Goal: Task Accomplishment & Management: Complete application form

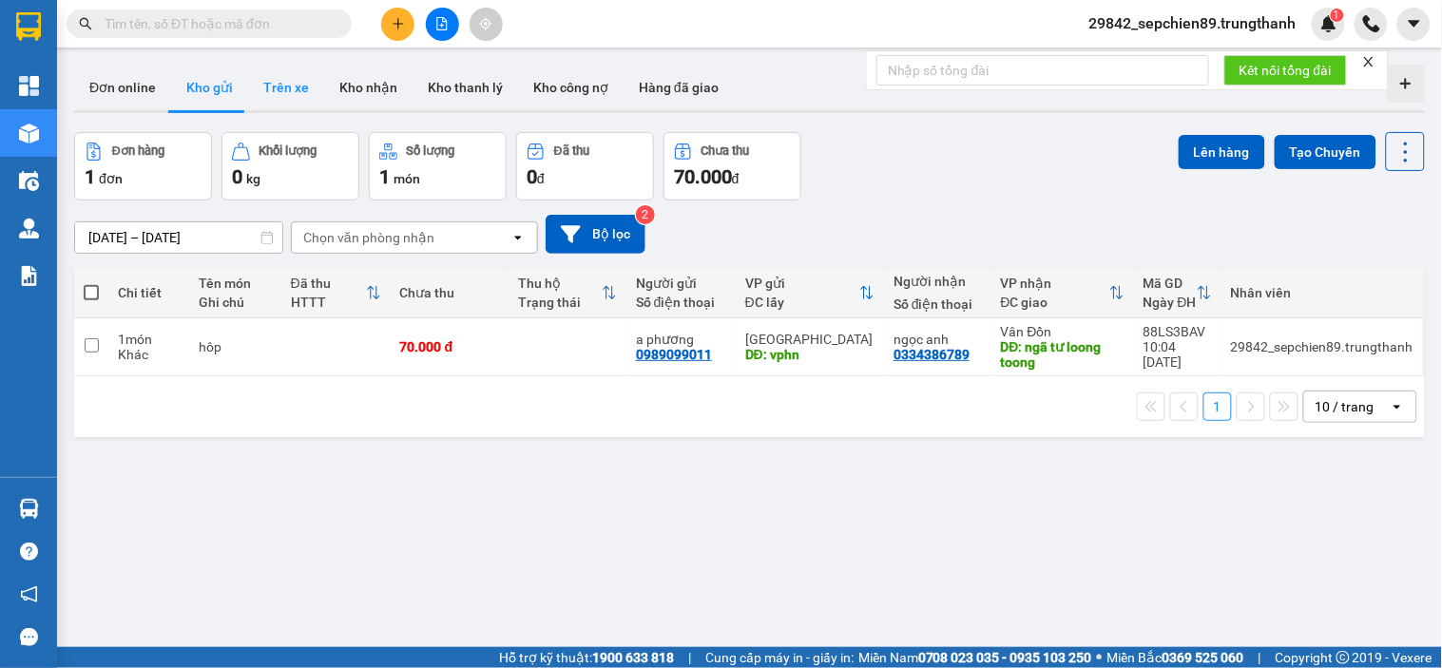
click at [269, 99] on button "Trên xe" at bounding box center [286, 88] width 76 height 46
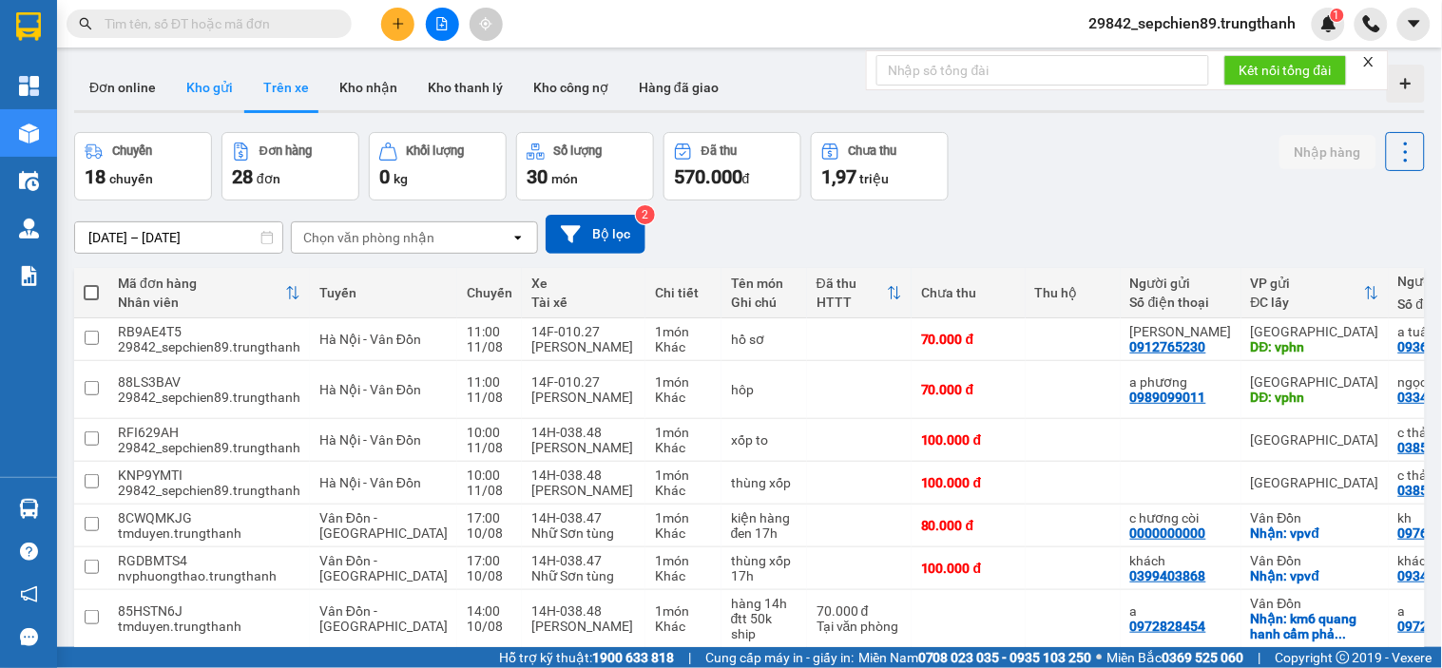
click at [202, 96] on button "Kho gửi" at bounding box center [209, 88] width 77 height 46
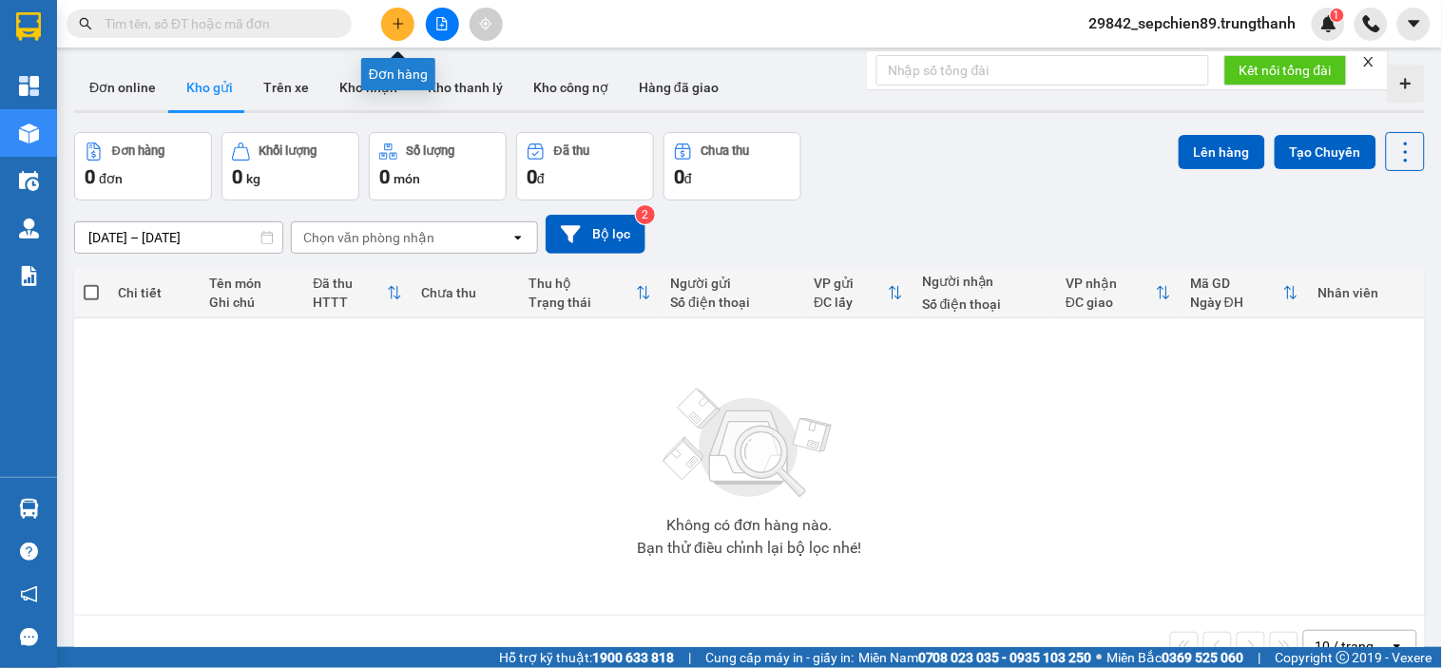
click at [394, 14] on button at bounding box center [397, 24] width 33 height 33
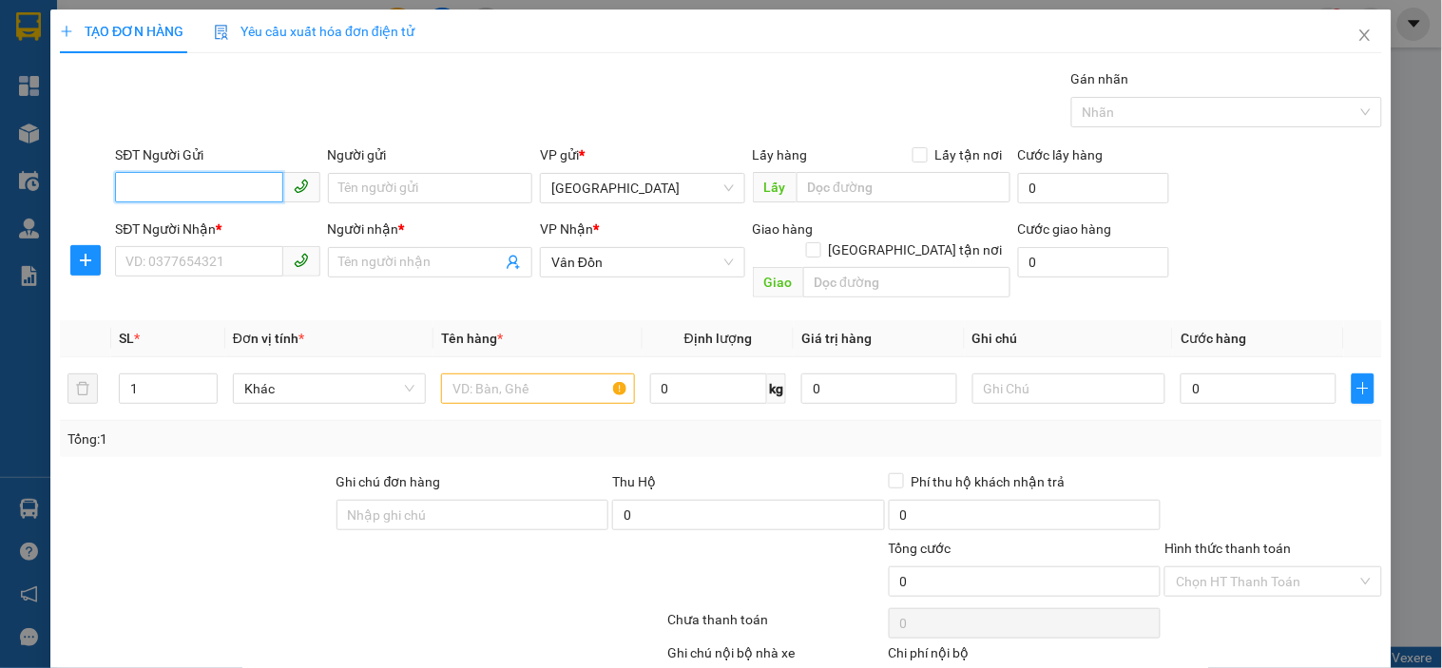
click at [175, 187] on input "SĐT Người Gửi" at bounding box center [198, 187] width 167 height 30
paste input "0369893798,"
click at [215, 200] on input "0369893798," at bounding box center [198, 187] width 167 height 30
type input "0369893798"
click at [243, 226] on div "0369893798 - khách" at bounding box center [216, 226] width 180 height 21
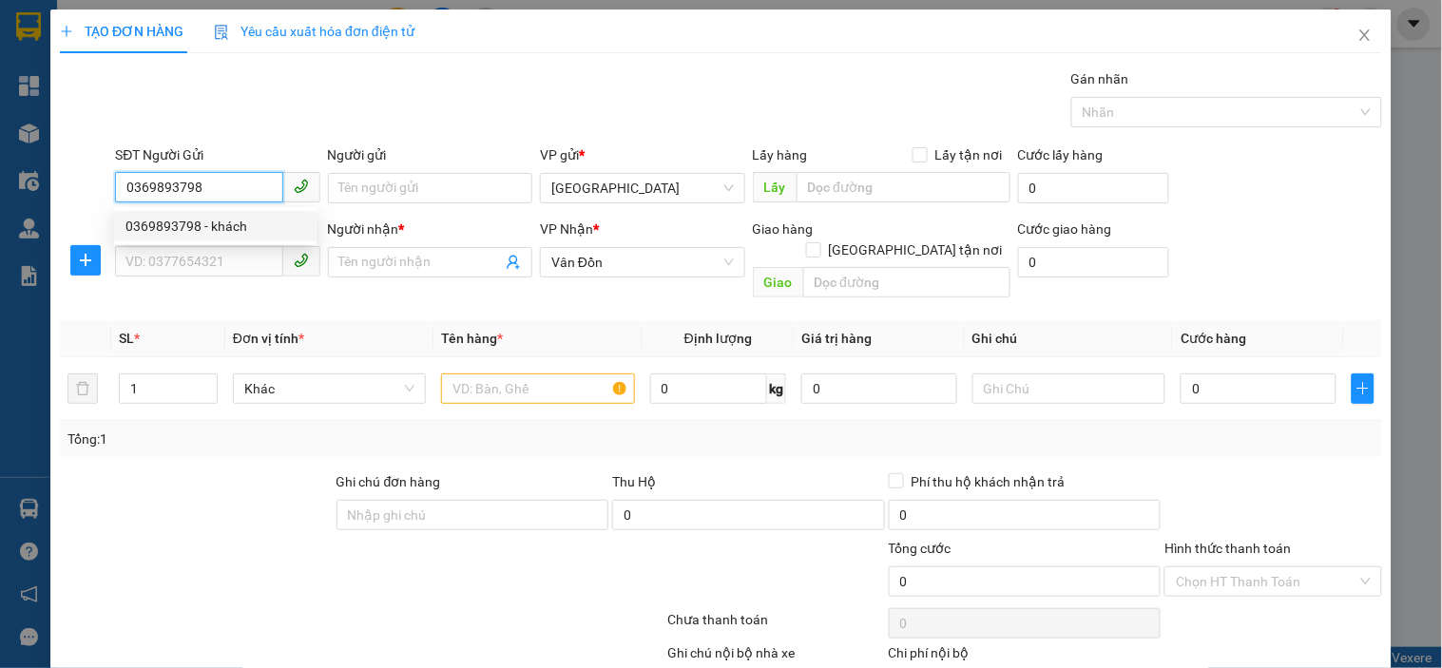
type input "khách"
type input "thanh liệt"
type input "0369893798"
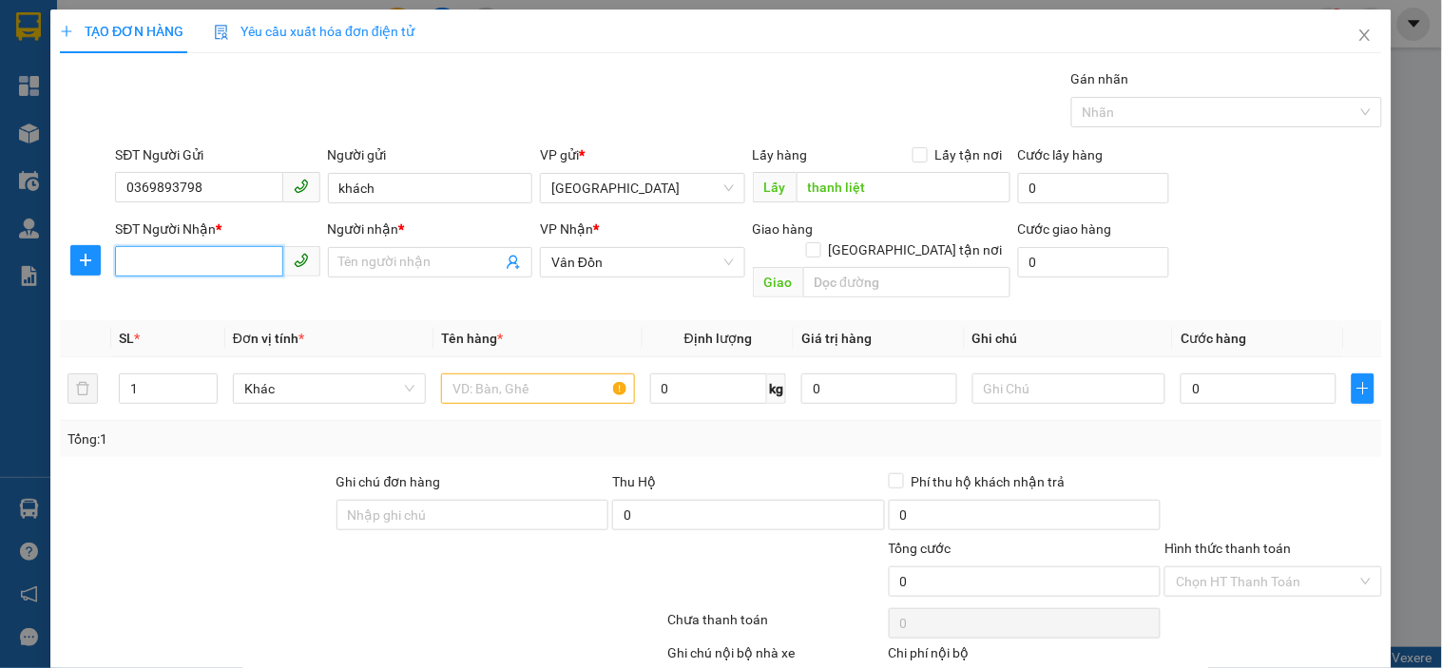
click at [195, 261] on input "SĐT Người Nhận *" at bounding box center [198, 261] width 167 height 30
click at [181, 263] on input "SĐT Người Nhận *" at bounding box center [198, 261] width 167 height 30
click at [171, 297] on div "0936593977 - [PERSON_NAME]" at bounding box center [219, 300] width 187 height 21
type input "0936593977"
type input "[PERSON_NAME]"
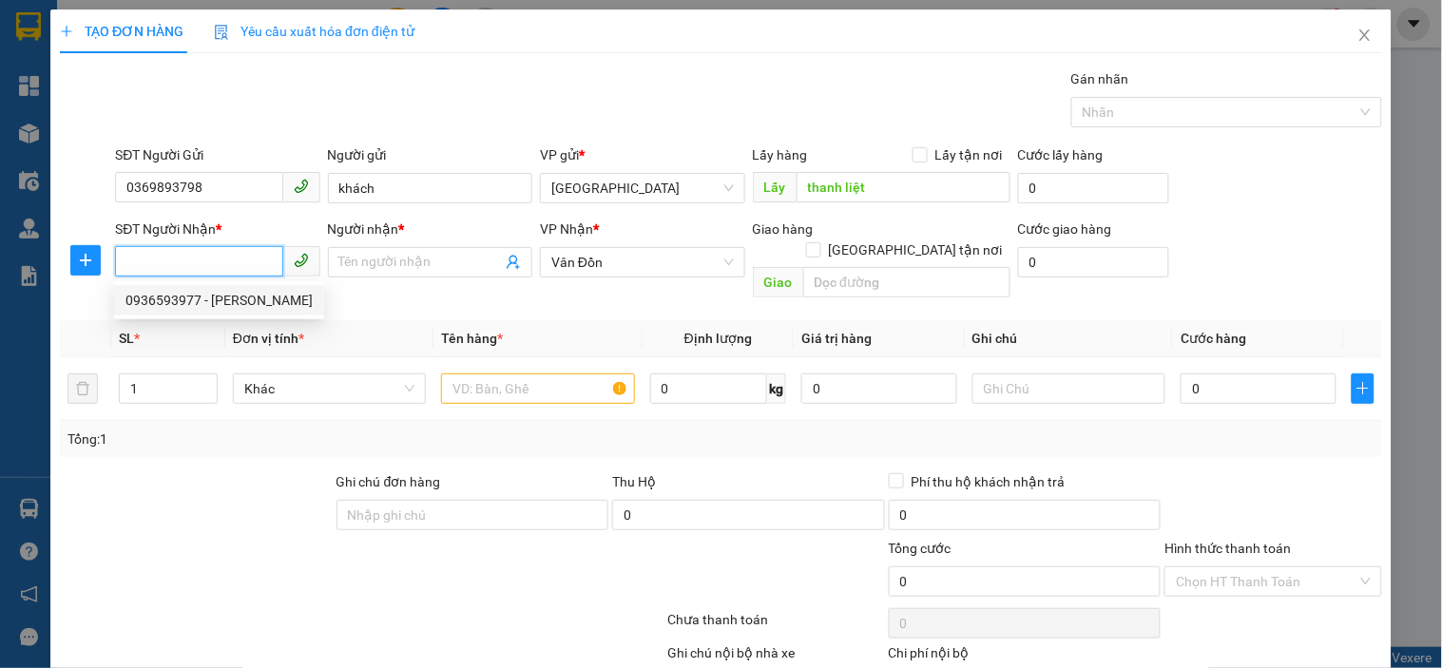
type input "giếng đồn"
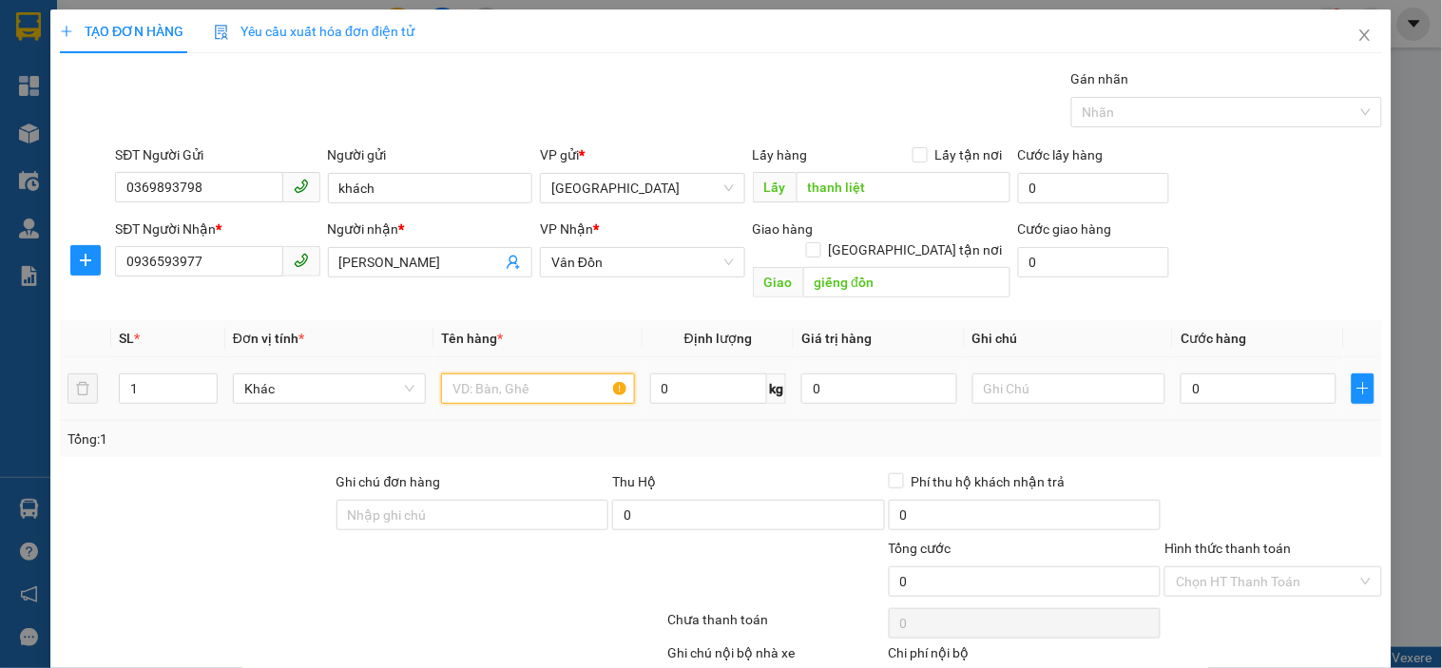
click at [493, 374] on input "text" at bounding box center [537, 389] width 193 height 30
type input "hộp"
click at [1208, 377] on input "0" at bounding box center [1259, 389] width 156 height 30
type input "7"
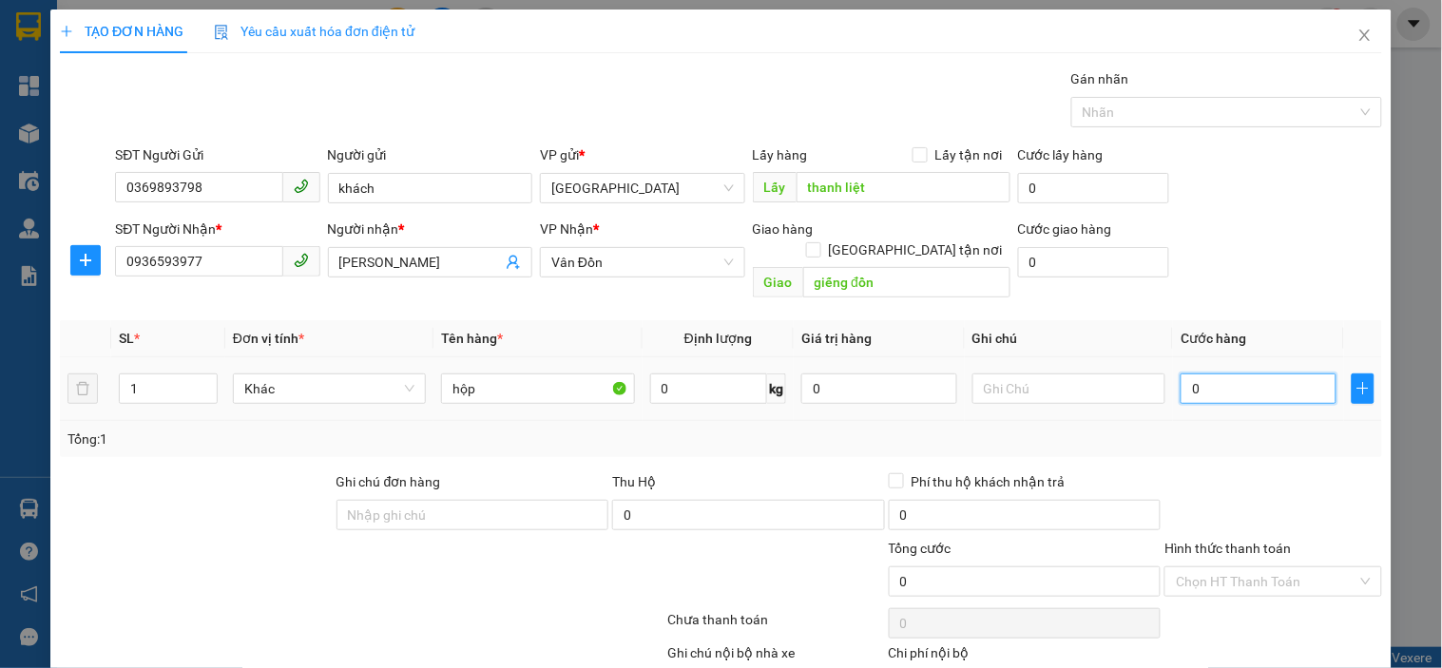
type input "7"
type input "70"
type input "700"
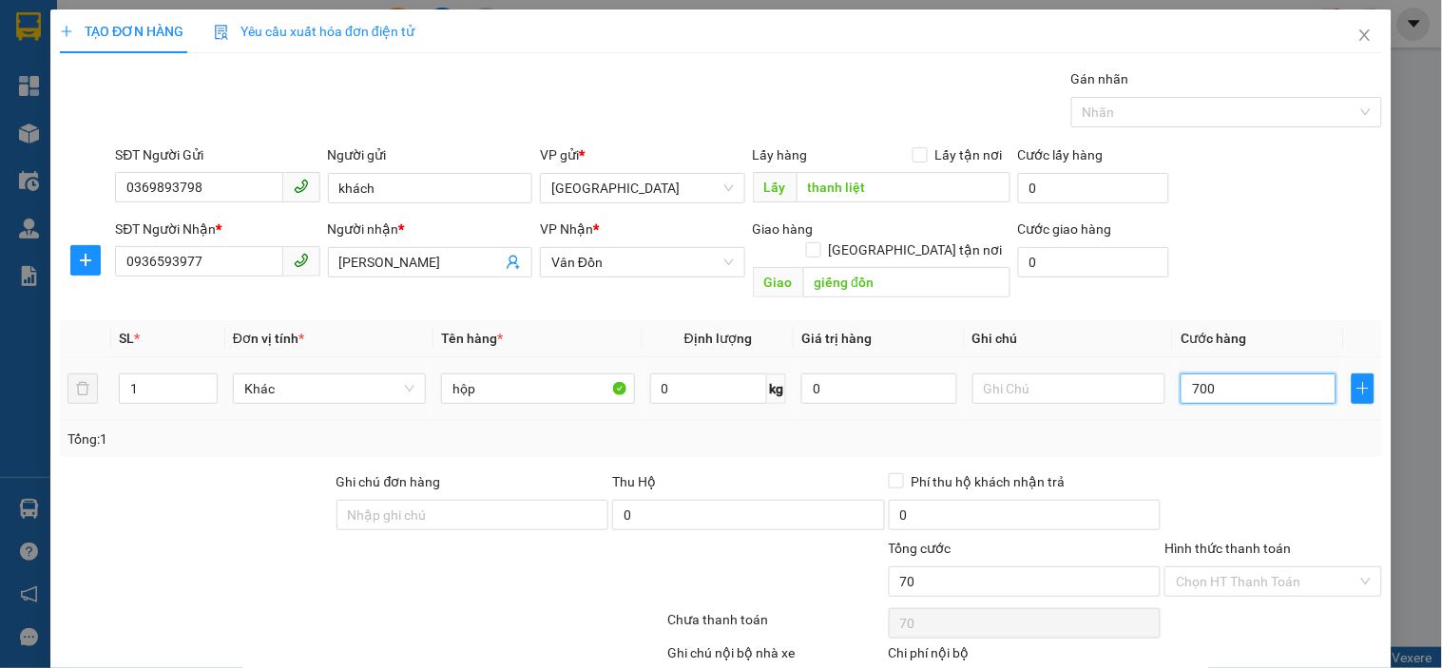
type input "700"
type input "7.000"
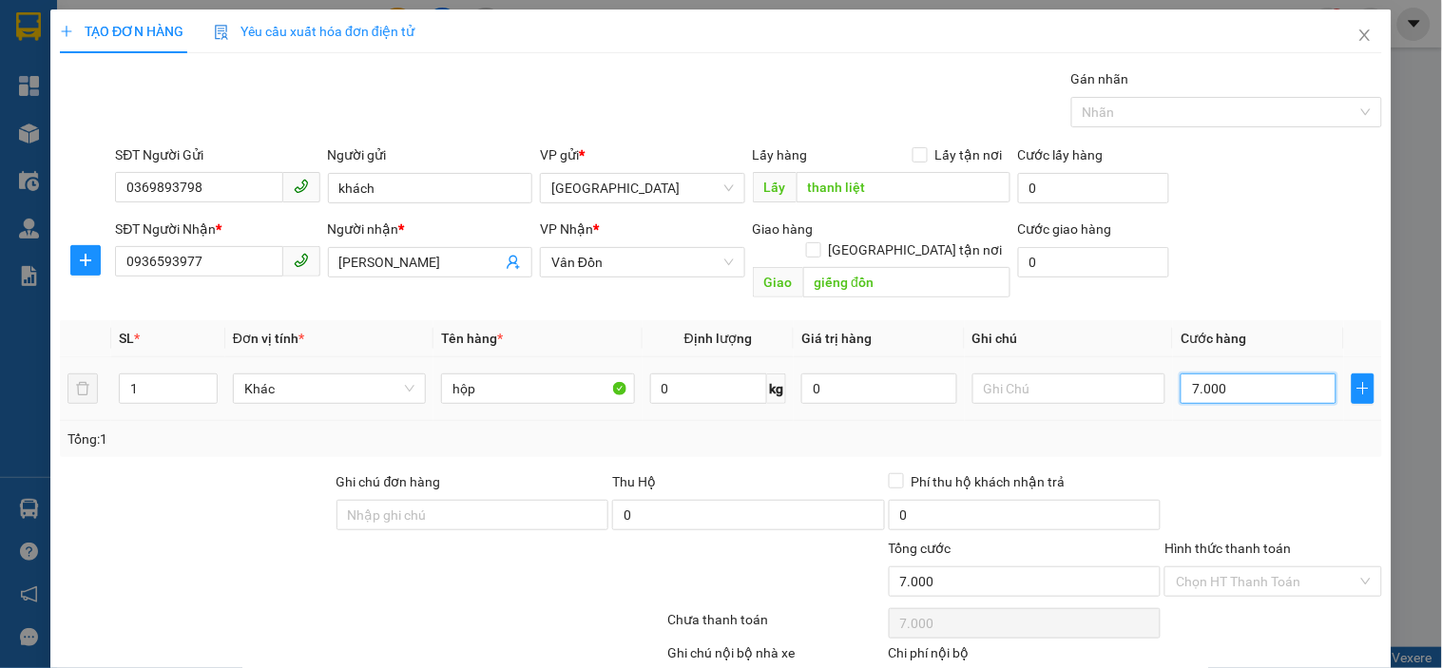
type input "70.000"
click at [1298, 568] on input "Hình thức thanh toán" at bounding box center [1266, 582] width 181 height 29
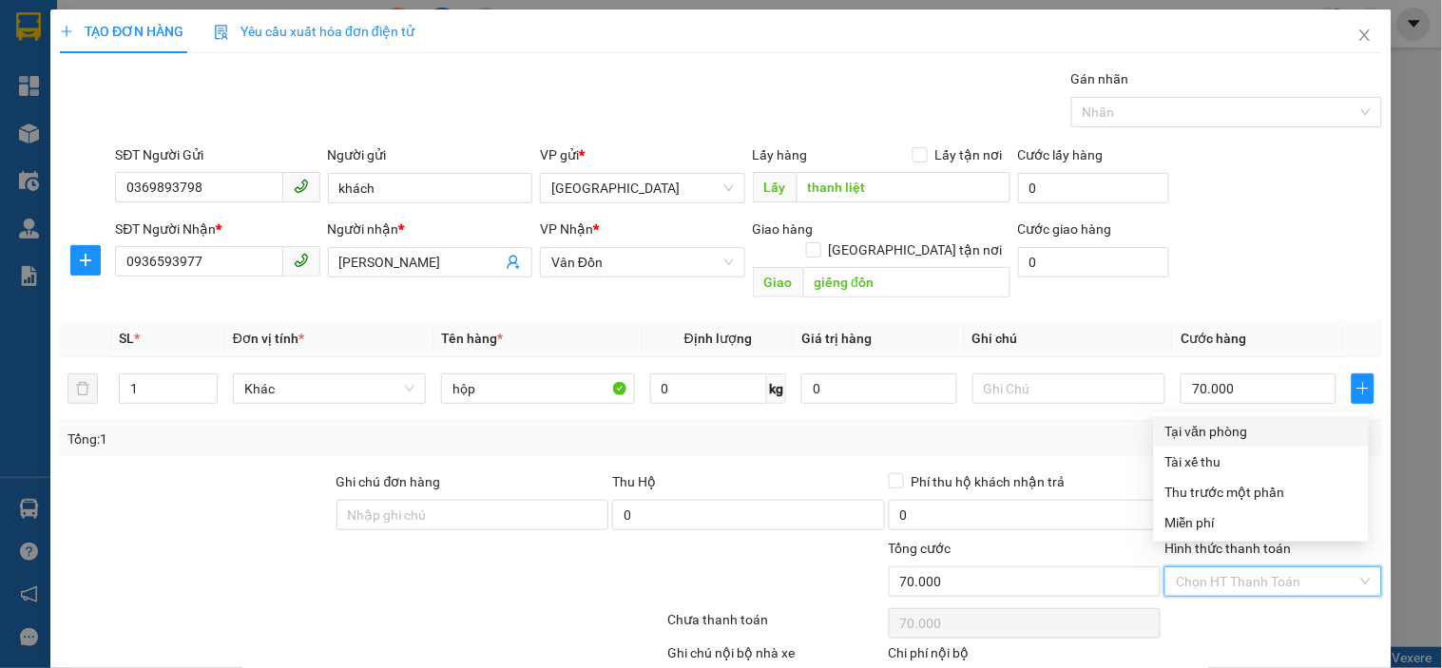
click at [1239, 433] on div "Tại văn phòng" at bounding box center [1262, 431] width 192 height 21
type input "0"
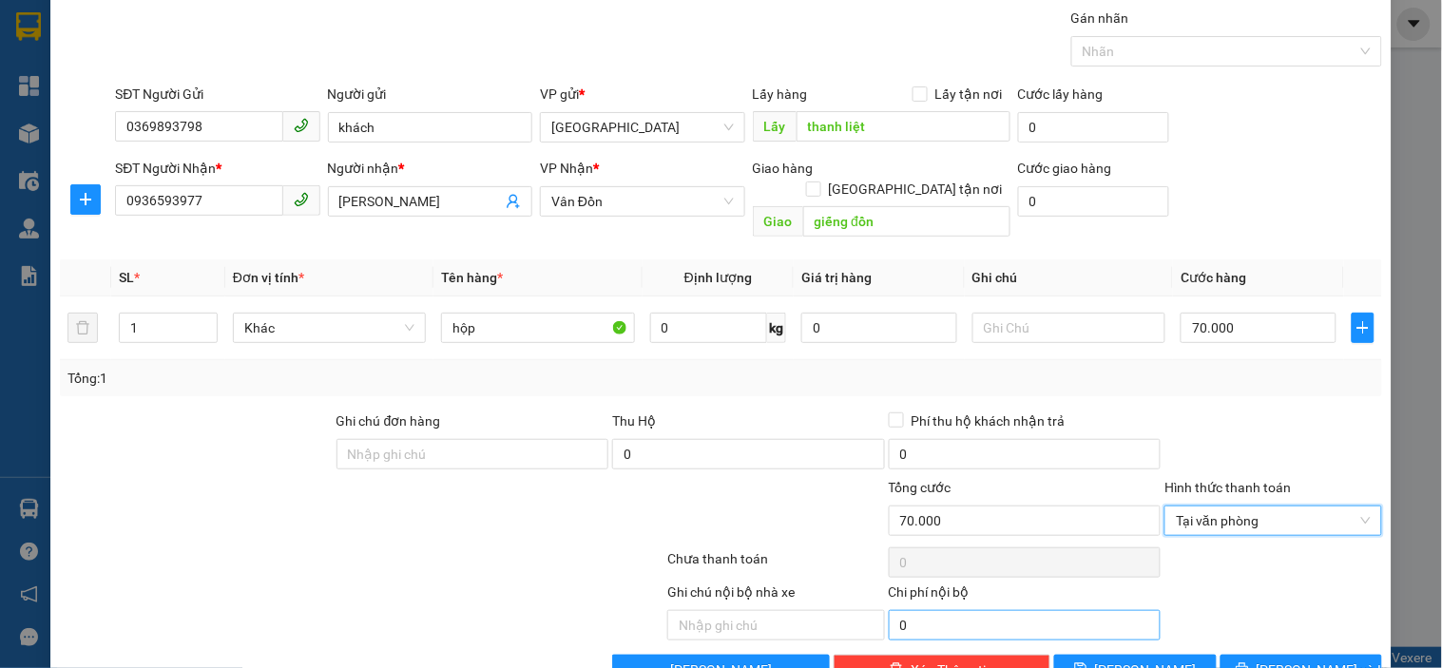
scroll to position [93, 0]
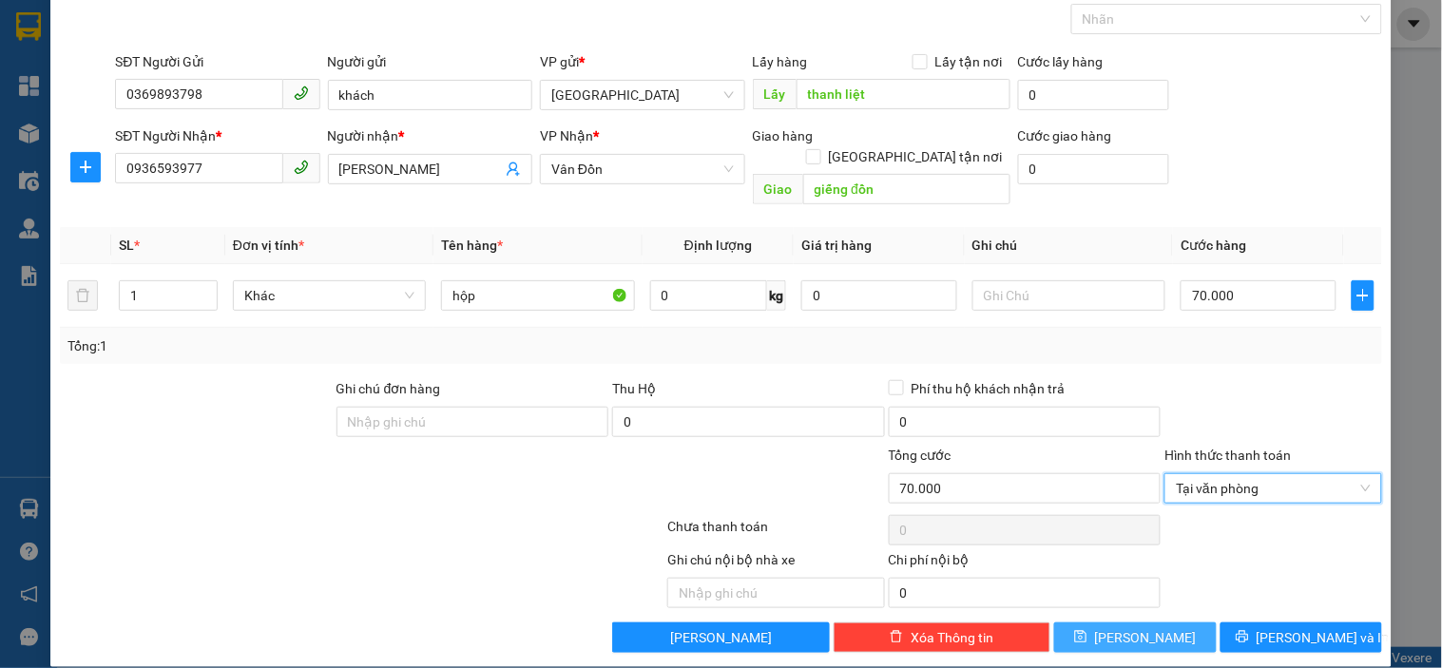
click at [1122, 623] on button "[PERSON_NAME]" at bounding box center [1135, 638] width 162 height 30
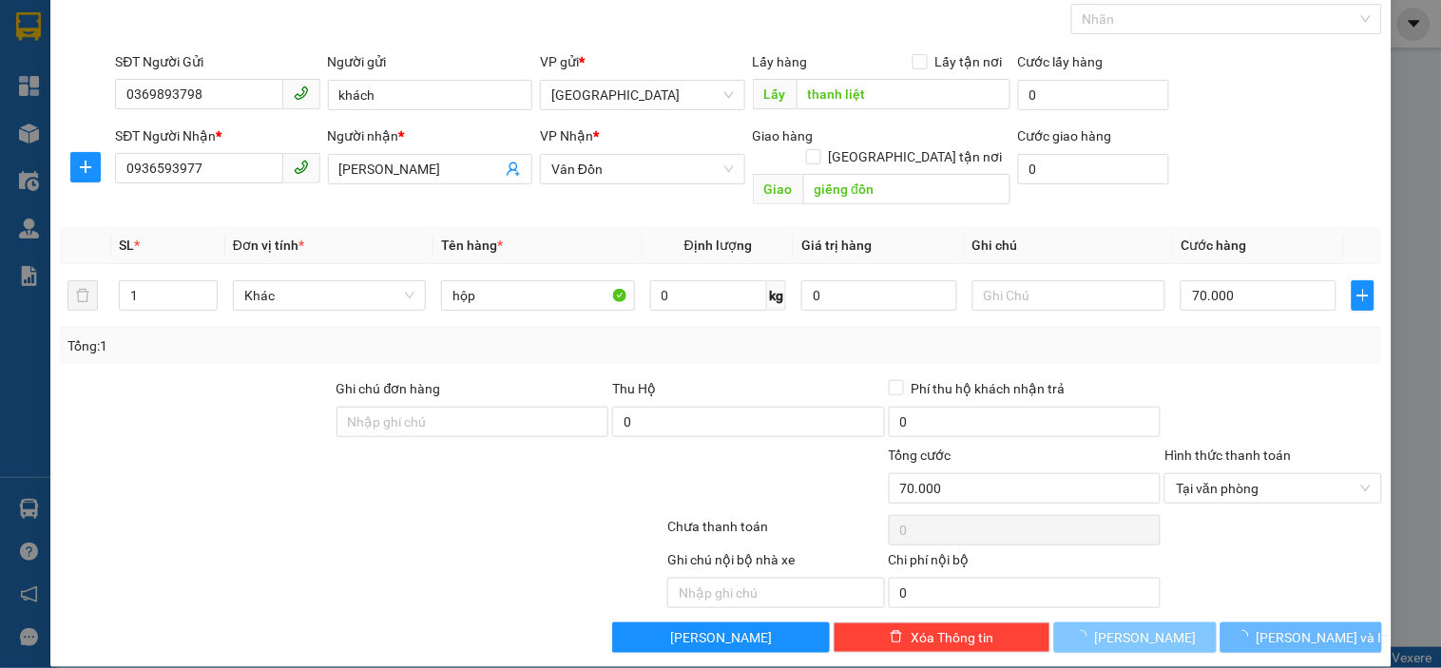
type input "0"
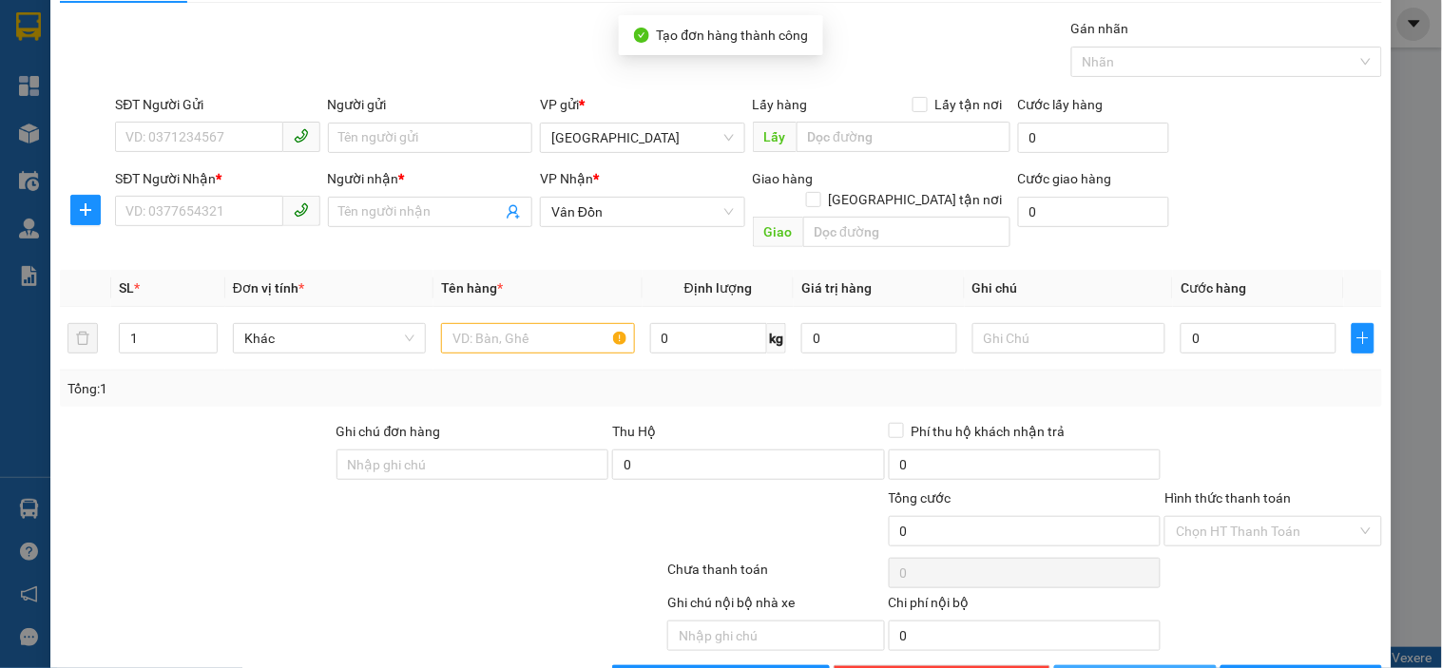
scroll to position [0, 0]
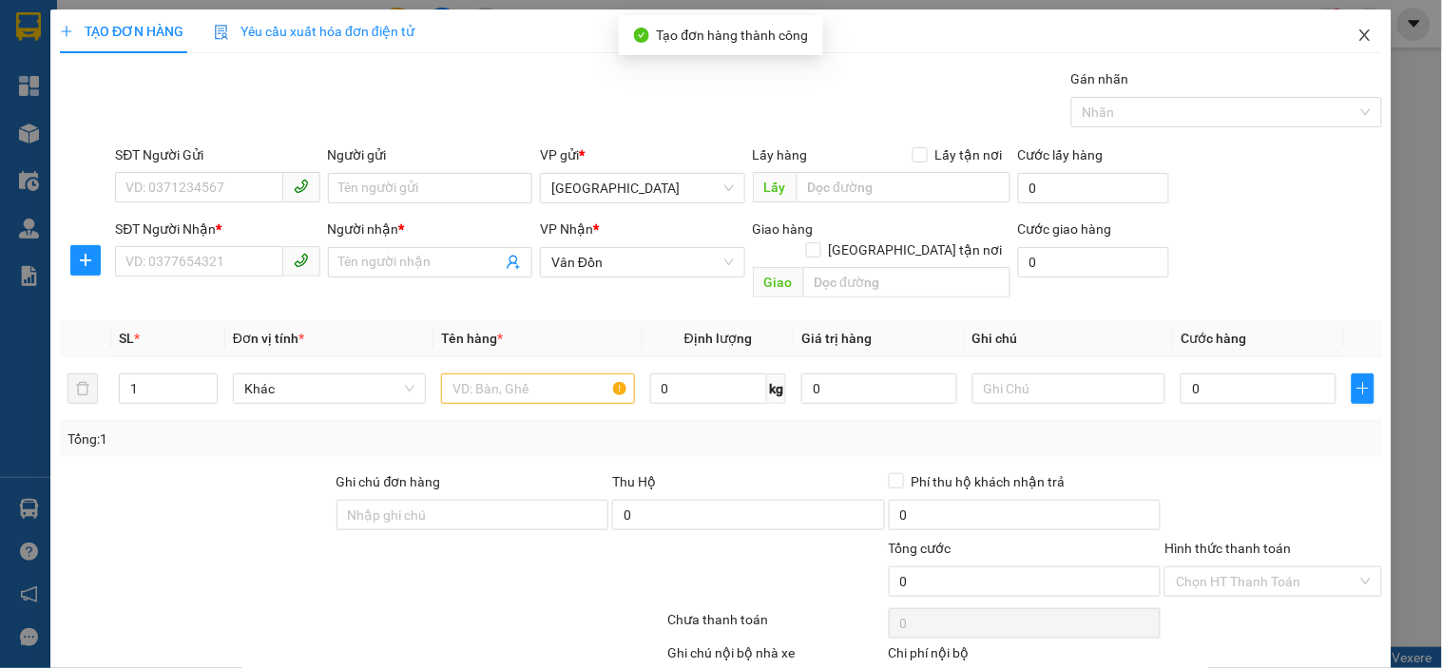
click at [1360, 33] on icon "close" at bounding box center [1365, 34] width 10 height 11
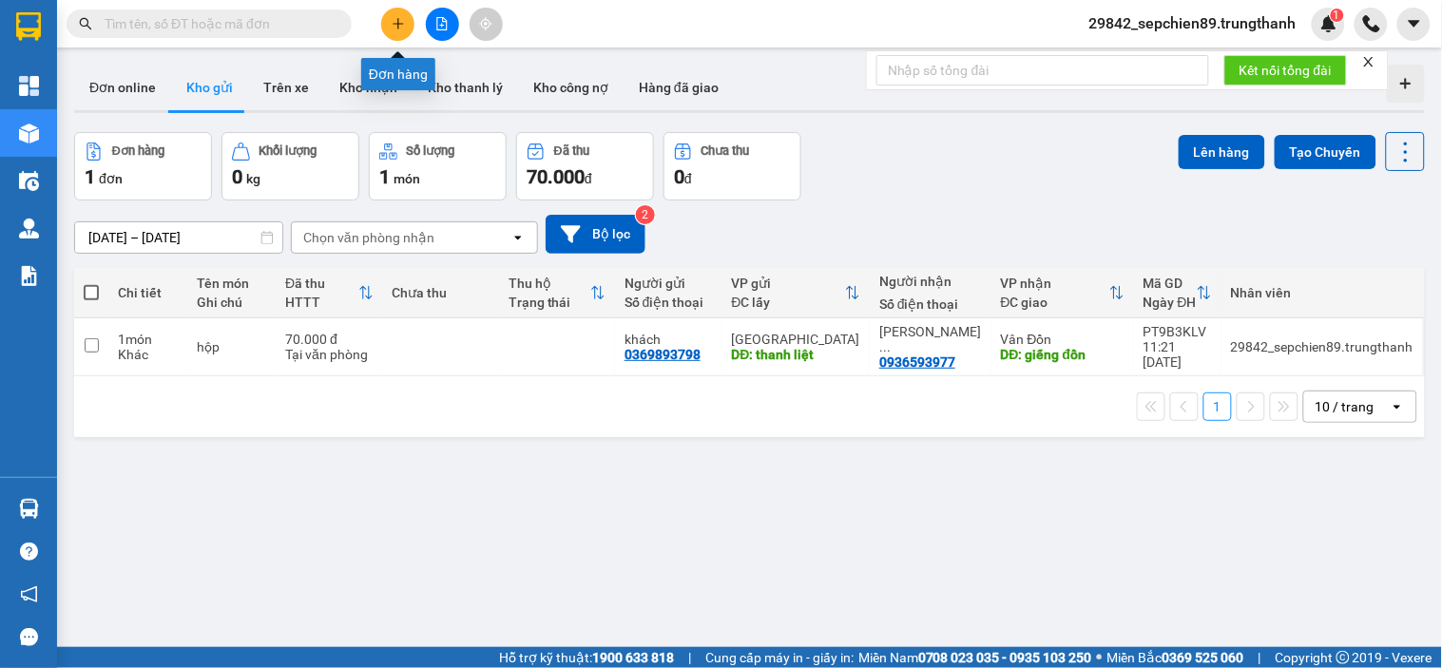
click at [396, 27] on icon "plus" at bounding box center [398, 23] width 13 height 13
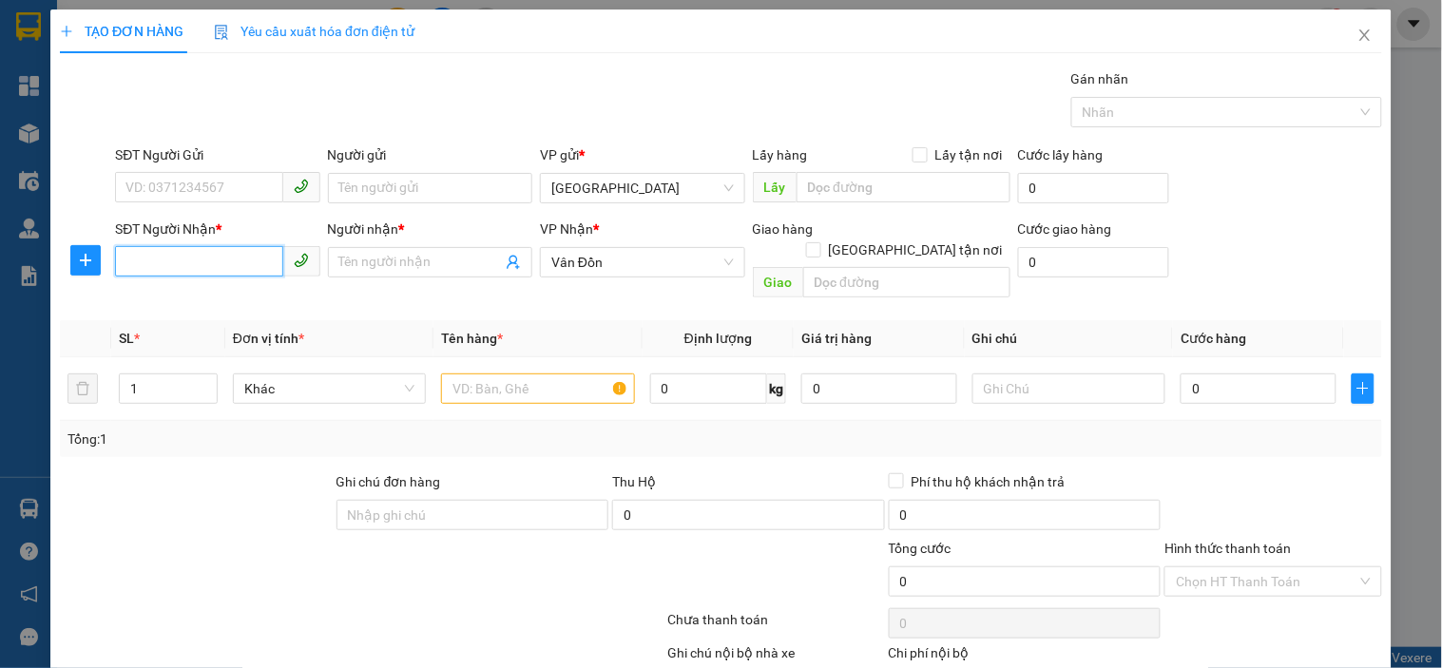
click at [147, 255] on input "SĐT Người Nhận *" at bounding box center [198, 261] width 167 height 30
type input "0936903811"
click at [257, 295] on div "0936903811 - khách" at bounding box center [216, 300] width 180 height 21
type input "khách"
type input "bến xe bãi cháy"
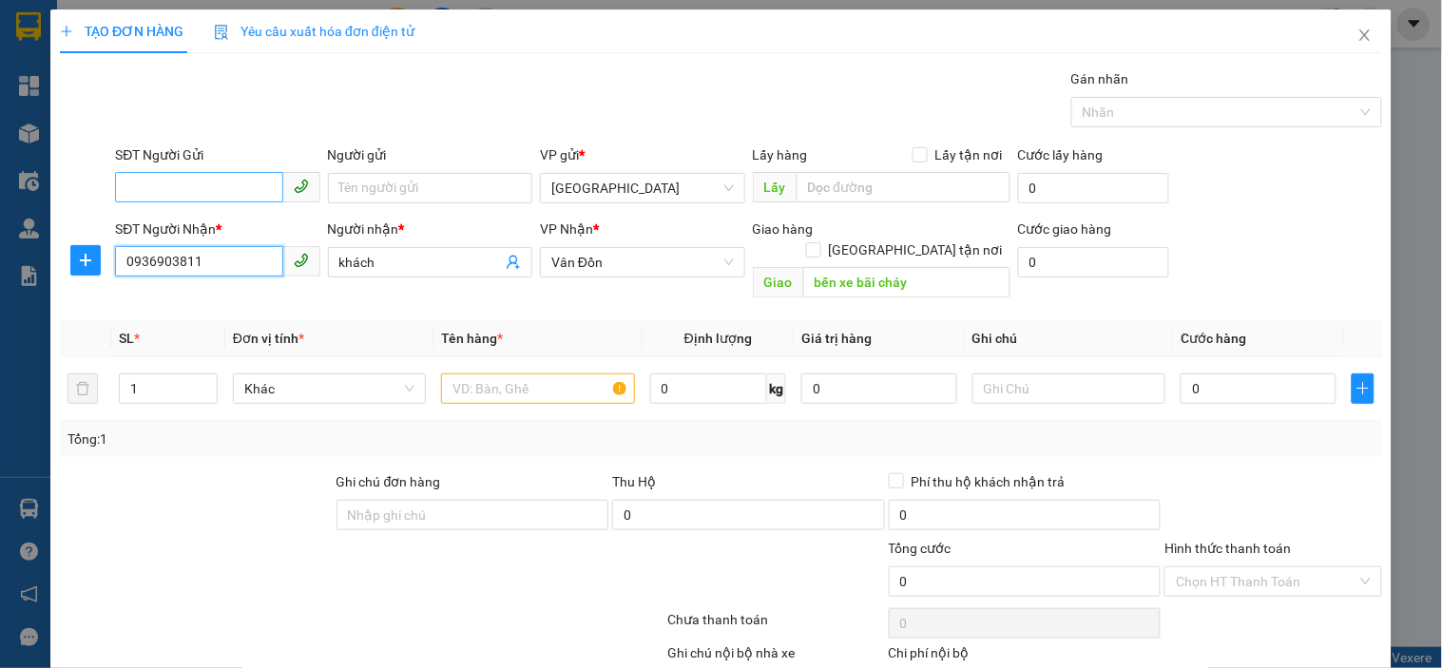
type input "0936903811"
click at [212, 190] on input "SĐT Người Gửi" at bounding box center [198, 187] width 167 height 30
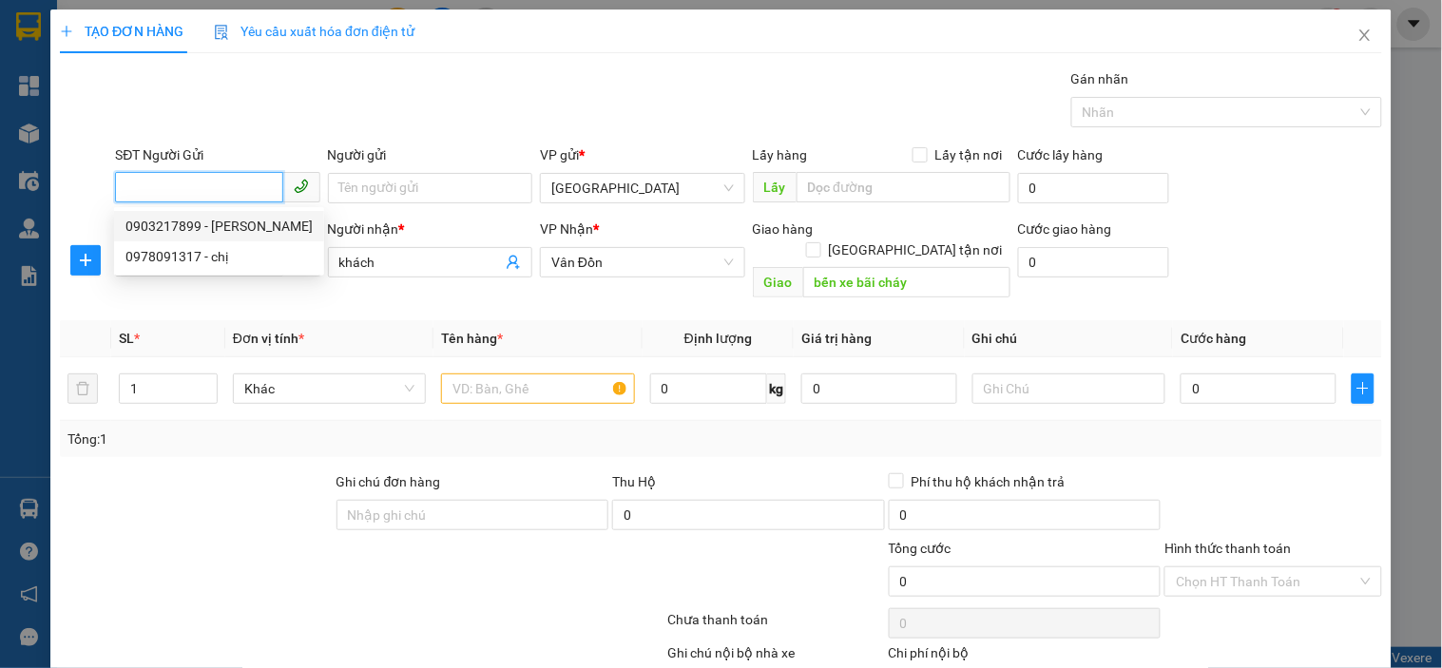
click at [200, 226] on div "0903217899 - [PERSON_NAME]" at bounding box center [219, 226] width 187 height 21
type input "0903217899"
type input "[PERSON_NAME]"
type input "VpHN"
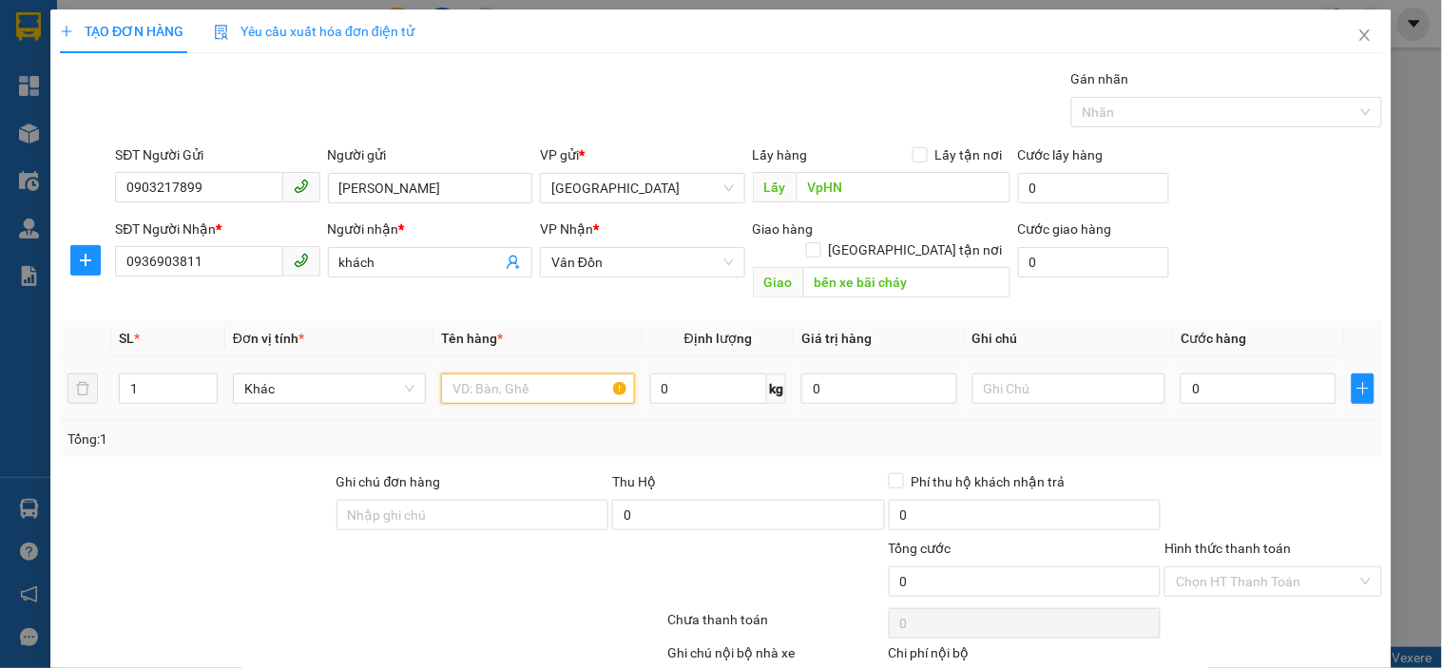
click at [528, 374] on input "text" at bounding box center [537, 389] width 193 height 30
type input "thùng hàng"
click at [1282, 381] on input "0" at bounding box center [1259, 389] width 156 height 30
type input "1"
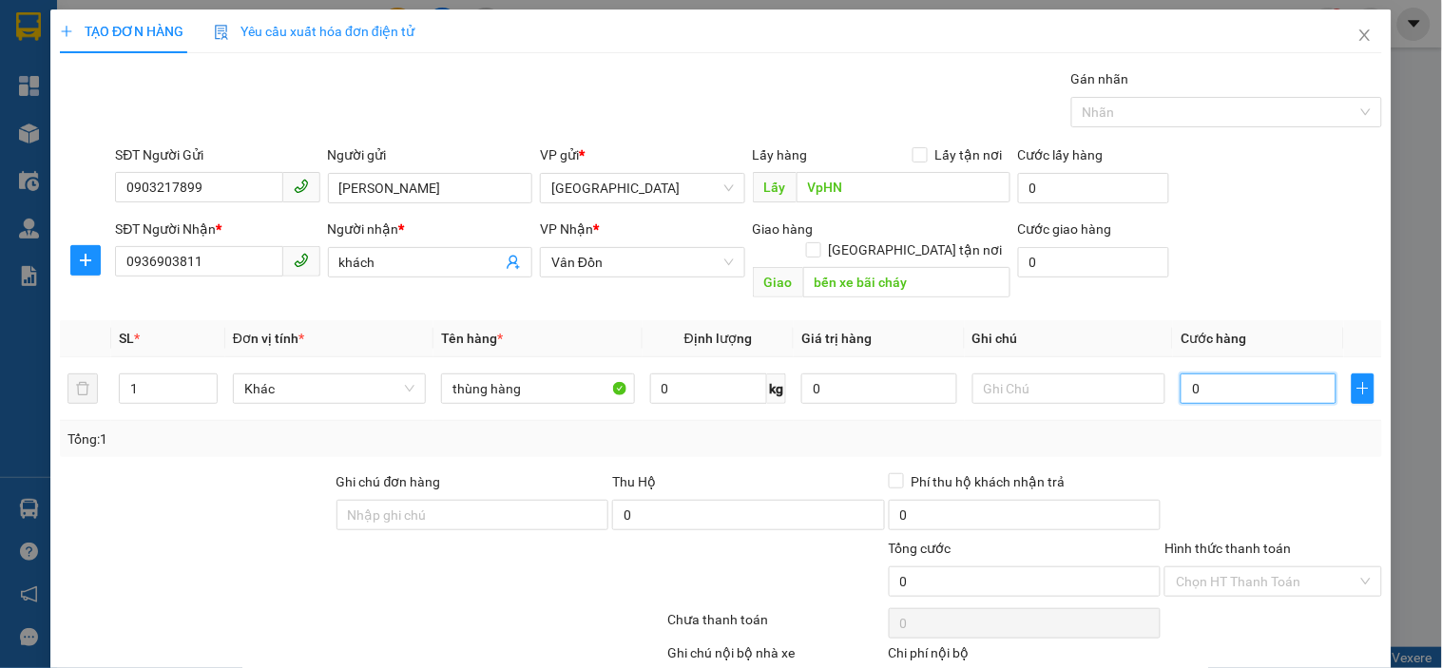
type input "1"
type input "10"
type input "100"
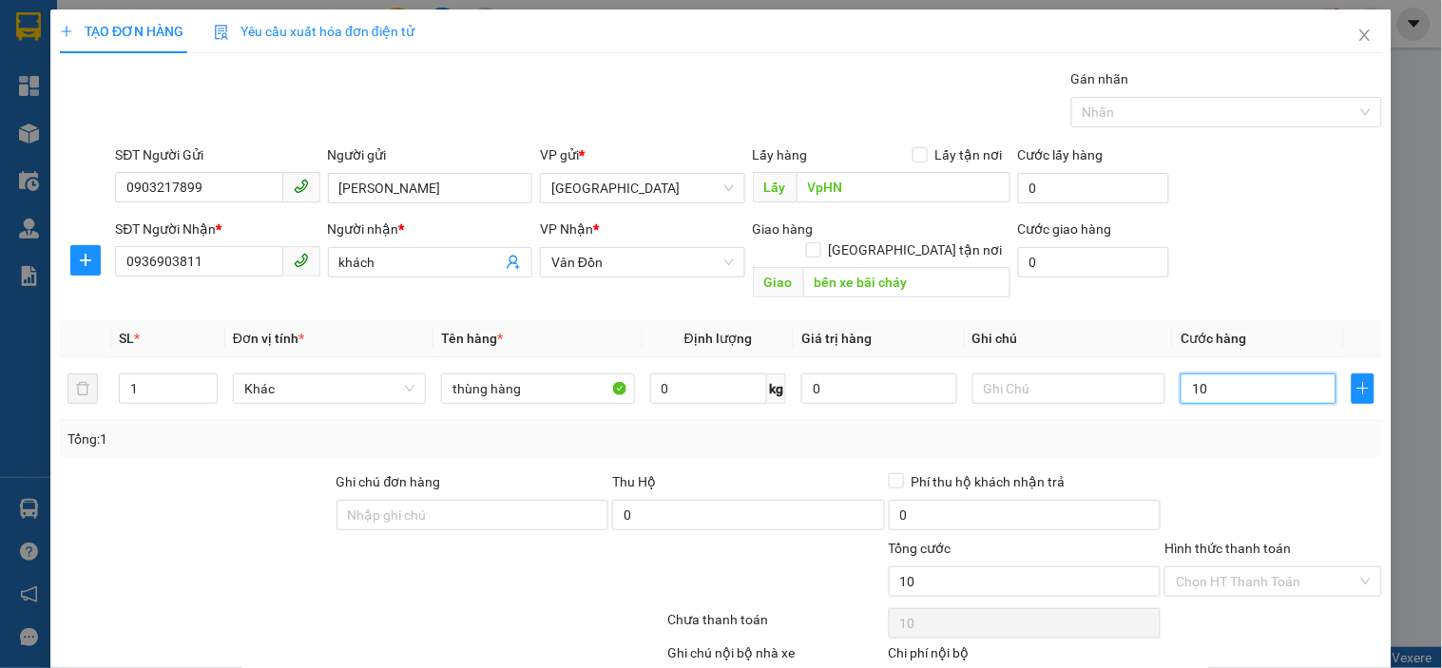
type input "100"
type input "1.000"
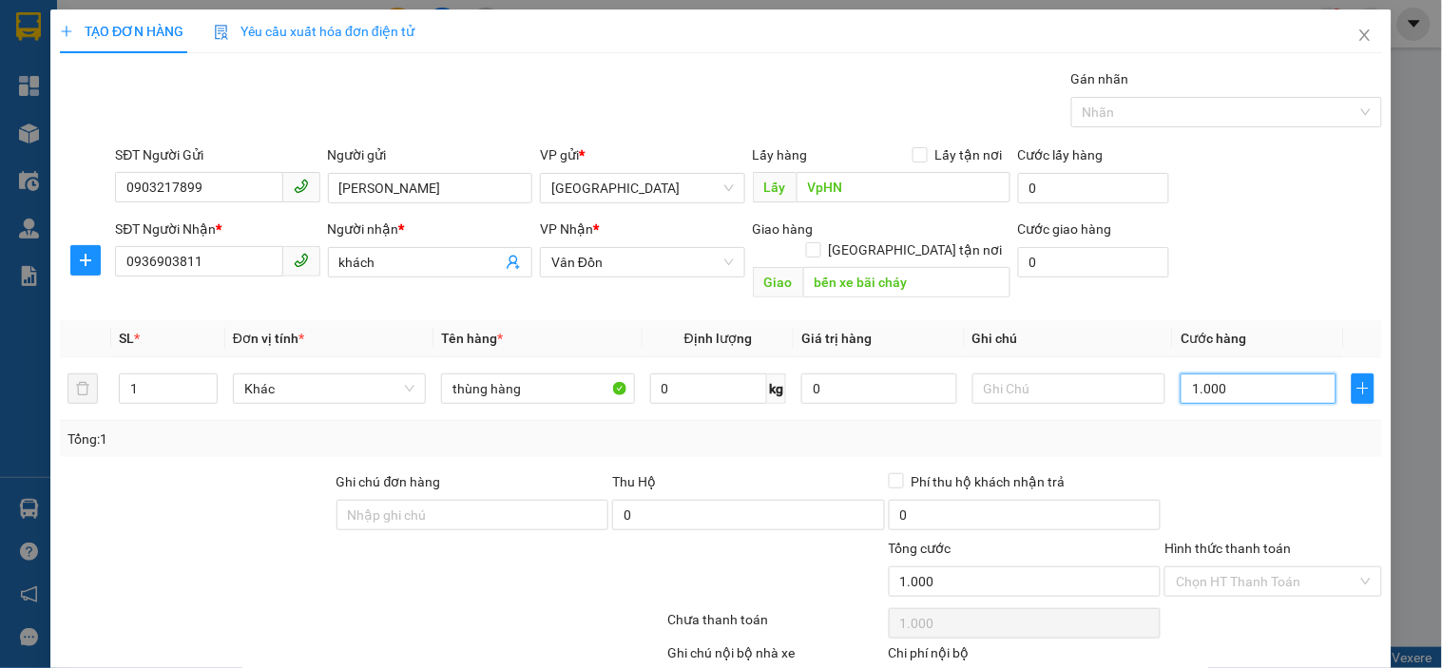
type input "10.000"
type input "100.000"
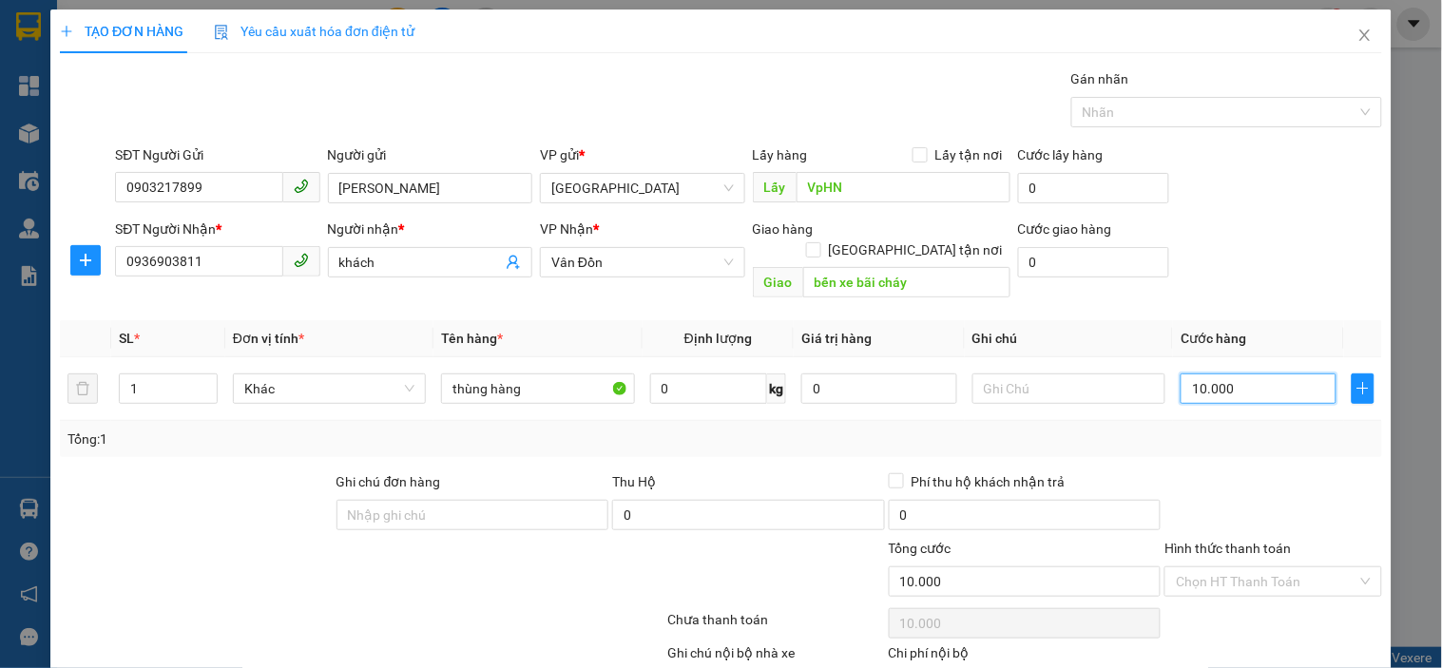
type input "100.000"
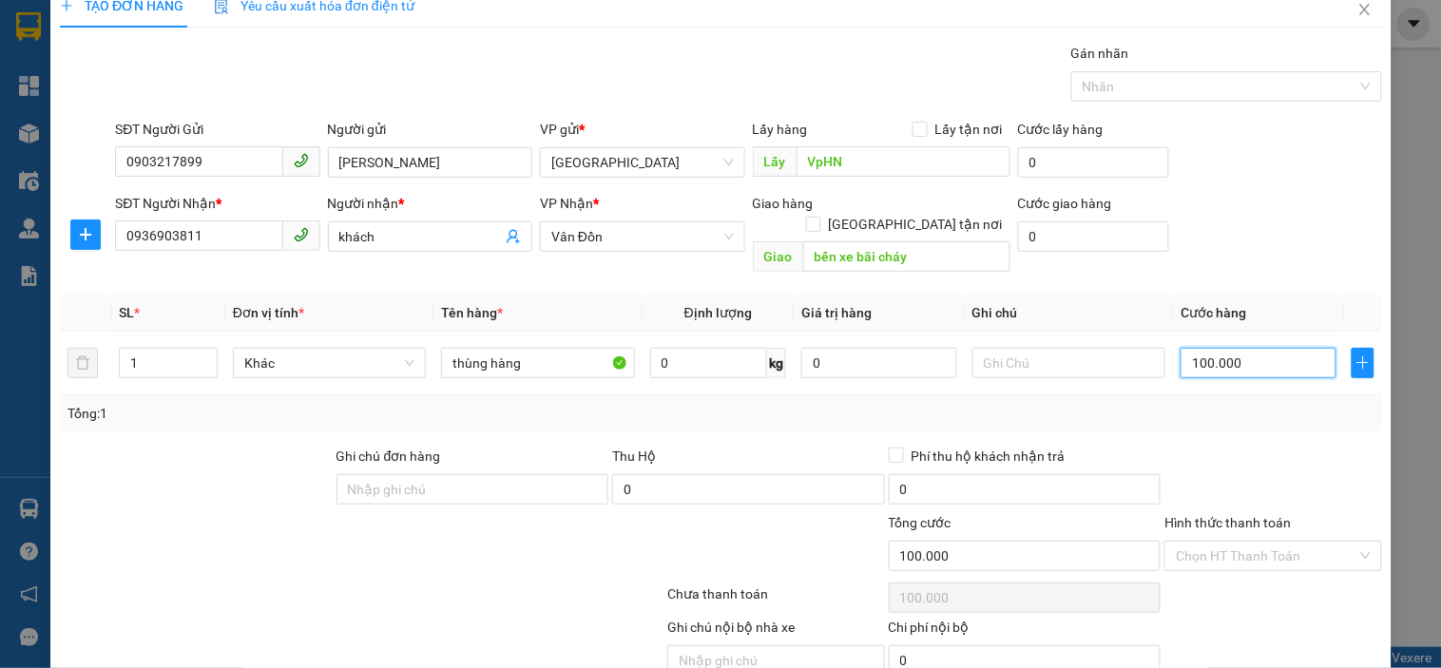
scroll to position [93, 0]
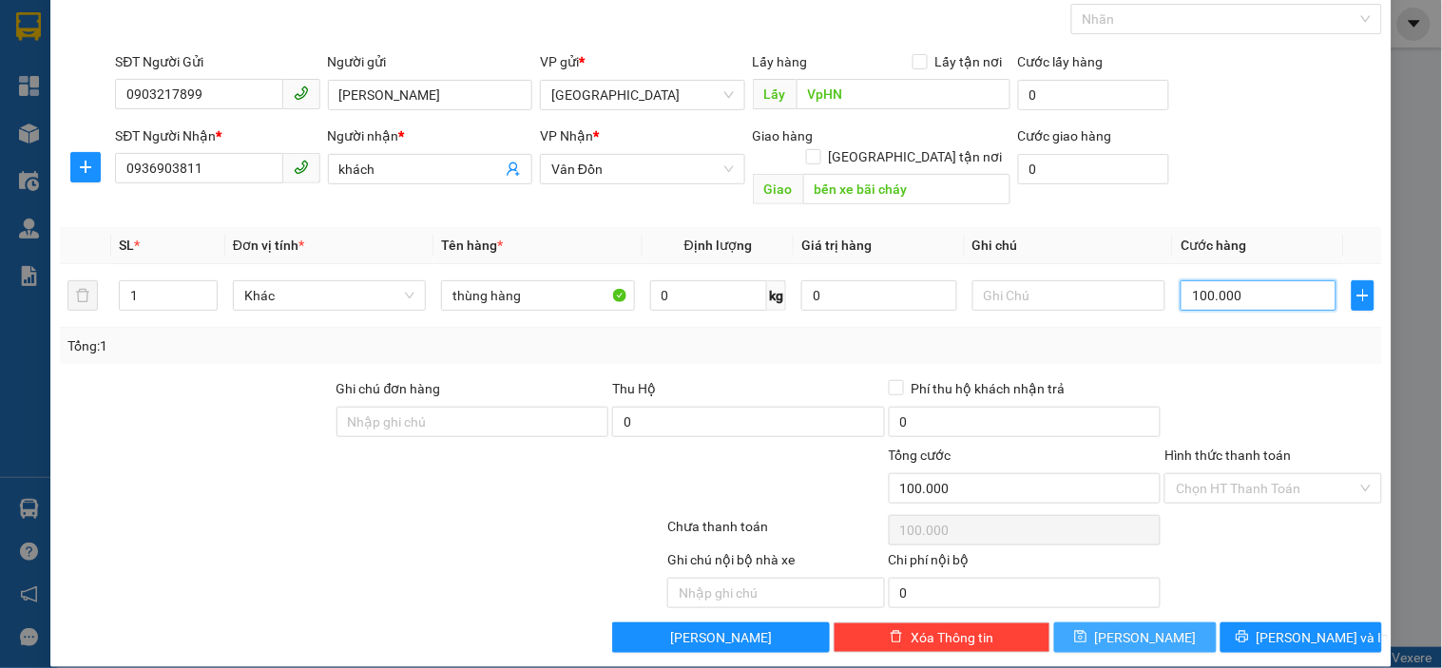
type input "100.000"
click at [1122, 623] on button "[PERSON_NAME]" at bounding box center [1135, 638] width 162 height 30
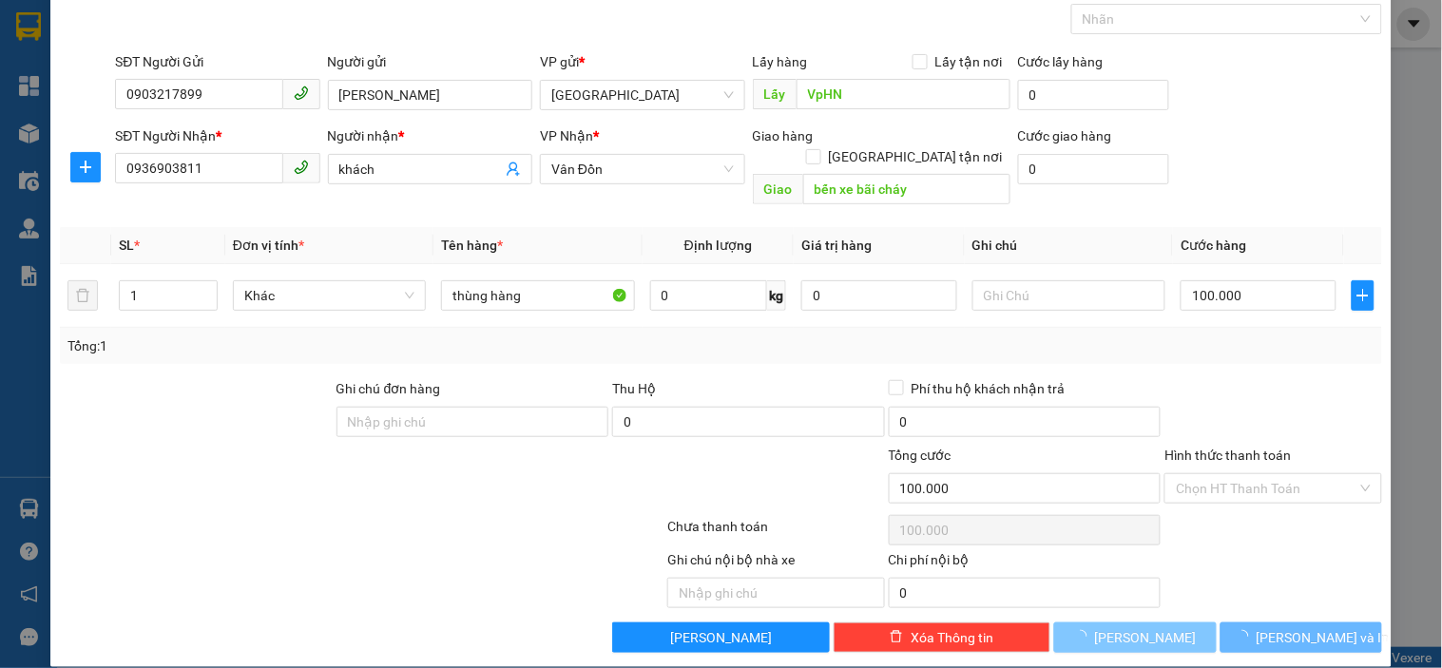
type input "0"
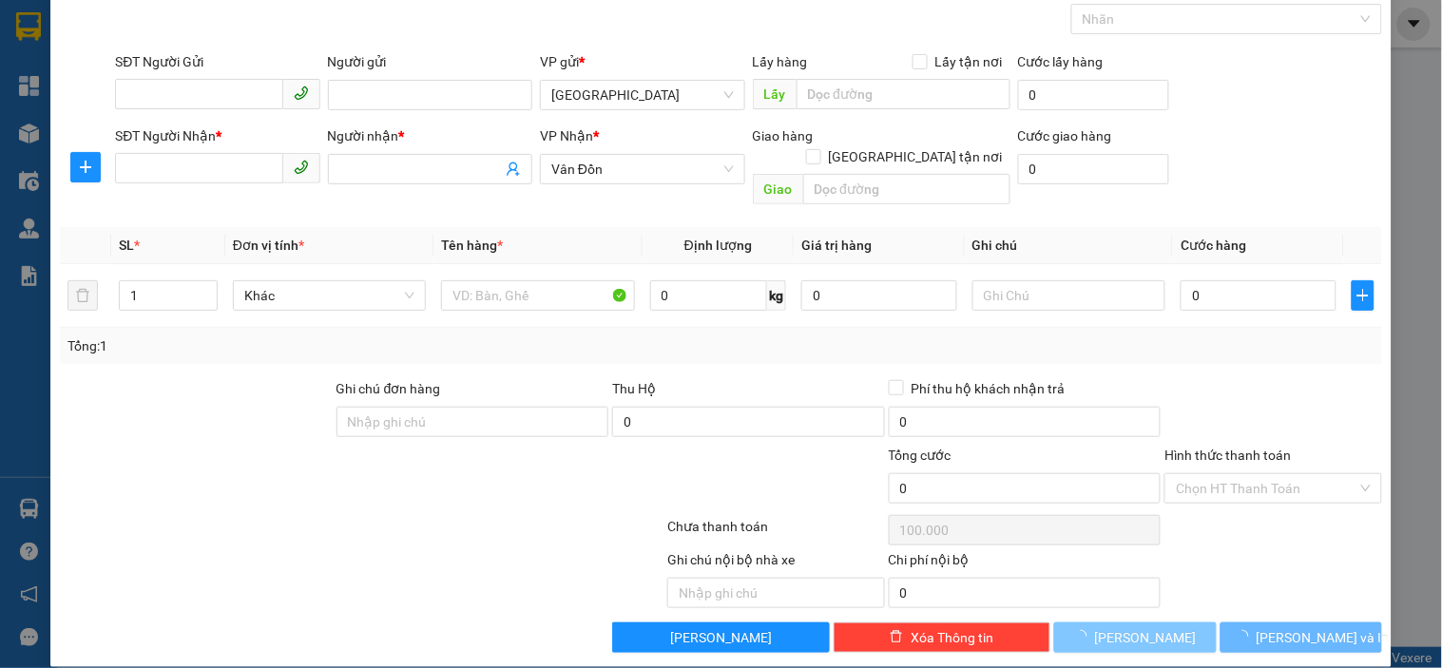
type input "0"
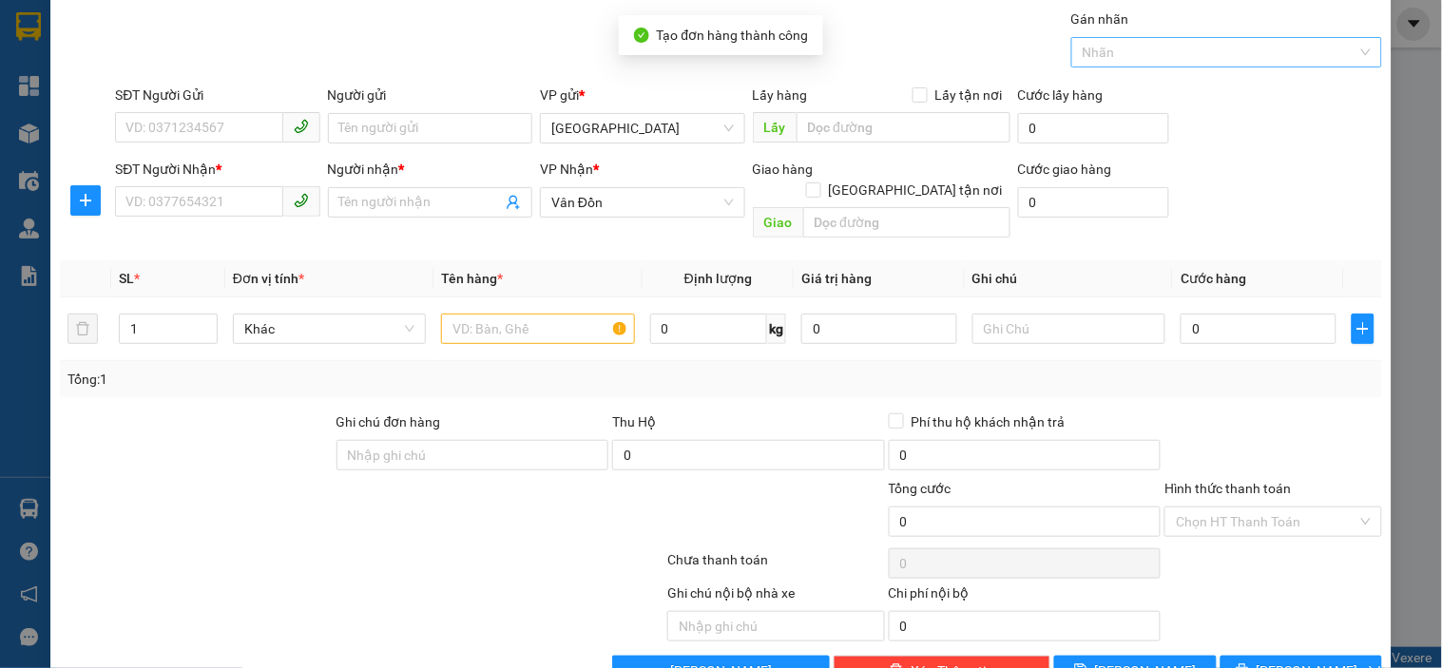
scroll to position [0, 0]
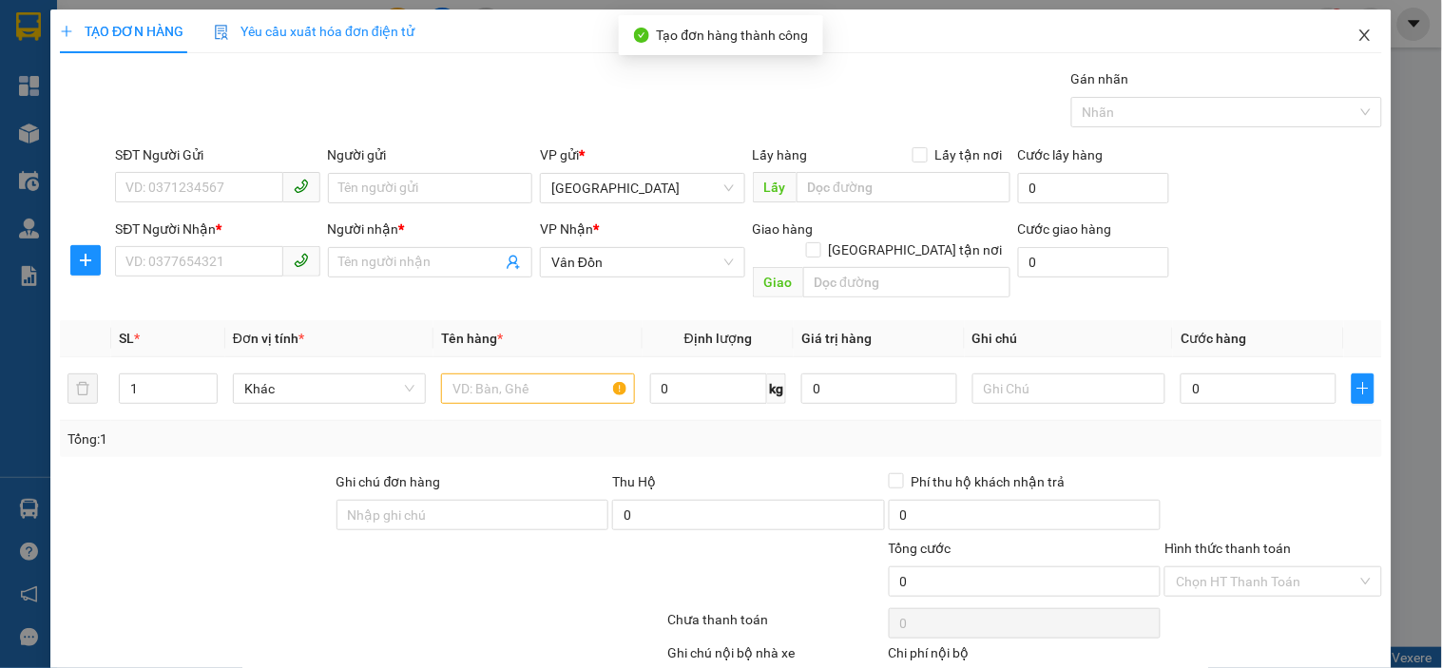
click at [1360, 32] on span "Close" at bounding box center [1365, 36] width 53 height 53
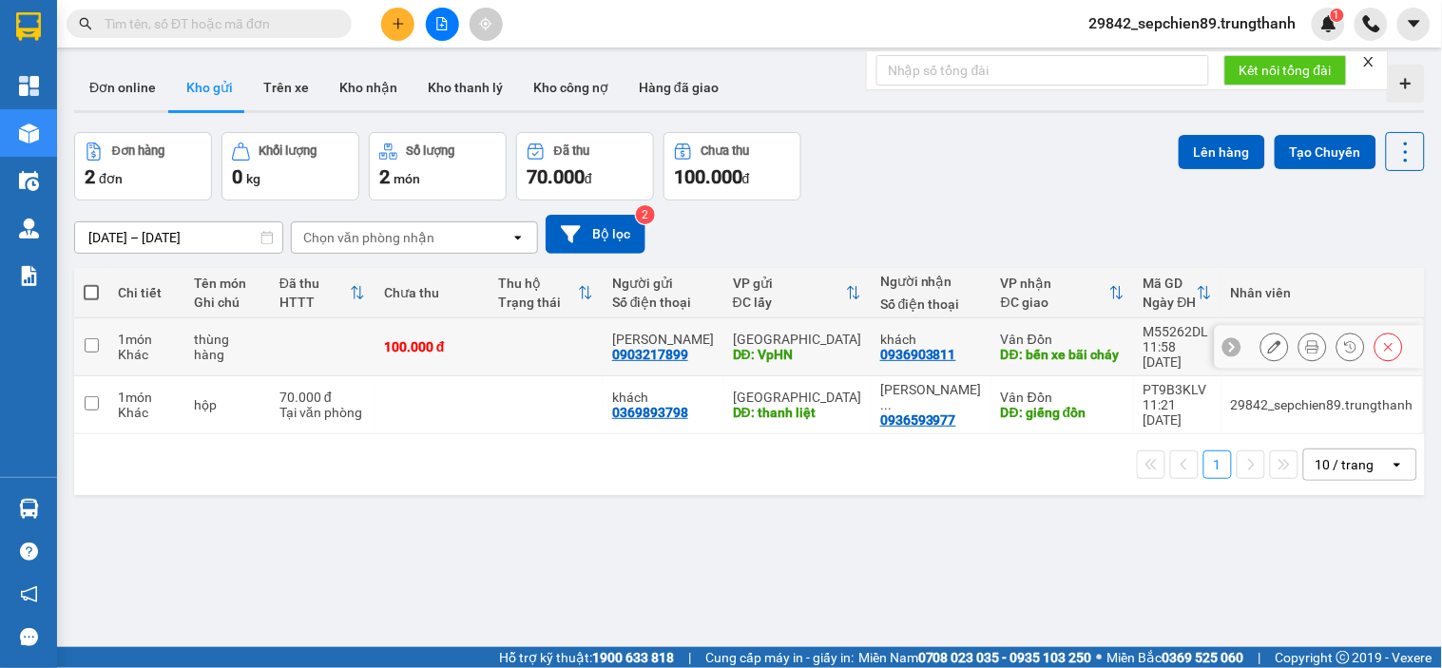
drag, startPoint x: 86, startPoint y: 336, endPoint x: 86, endPoint y: 365, distance: 29.5
click at [87, 338] on input "checkbox" at bounding box center [92, 345] width 14 height 14
checkbox input "true"
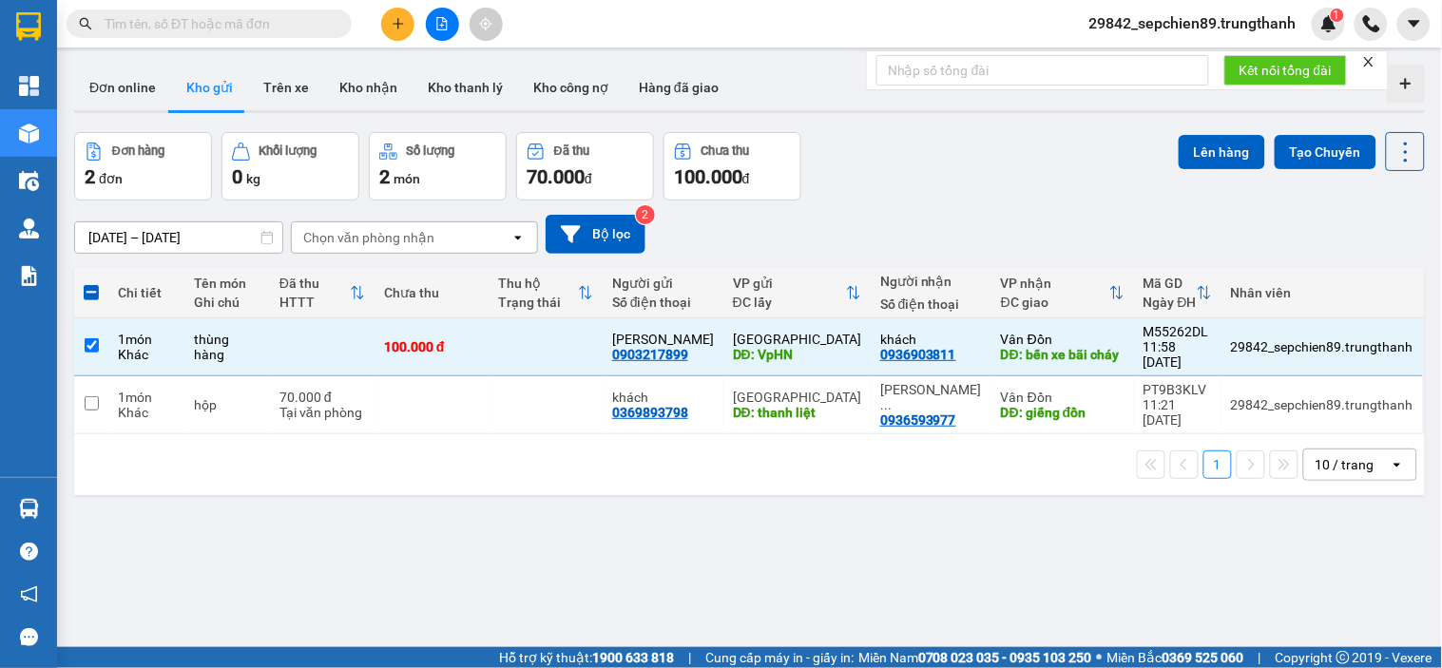
click at [97, 435] on div "1 10 / trang open" at bounding box center [749, 465] width 1351 height 61
click at [97, 396] on input "checkbox" at bounding box center [92, 403] width 14 height 14
checkbox input "true"
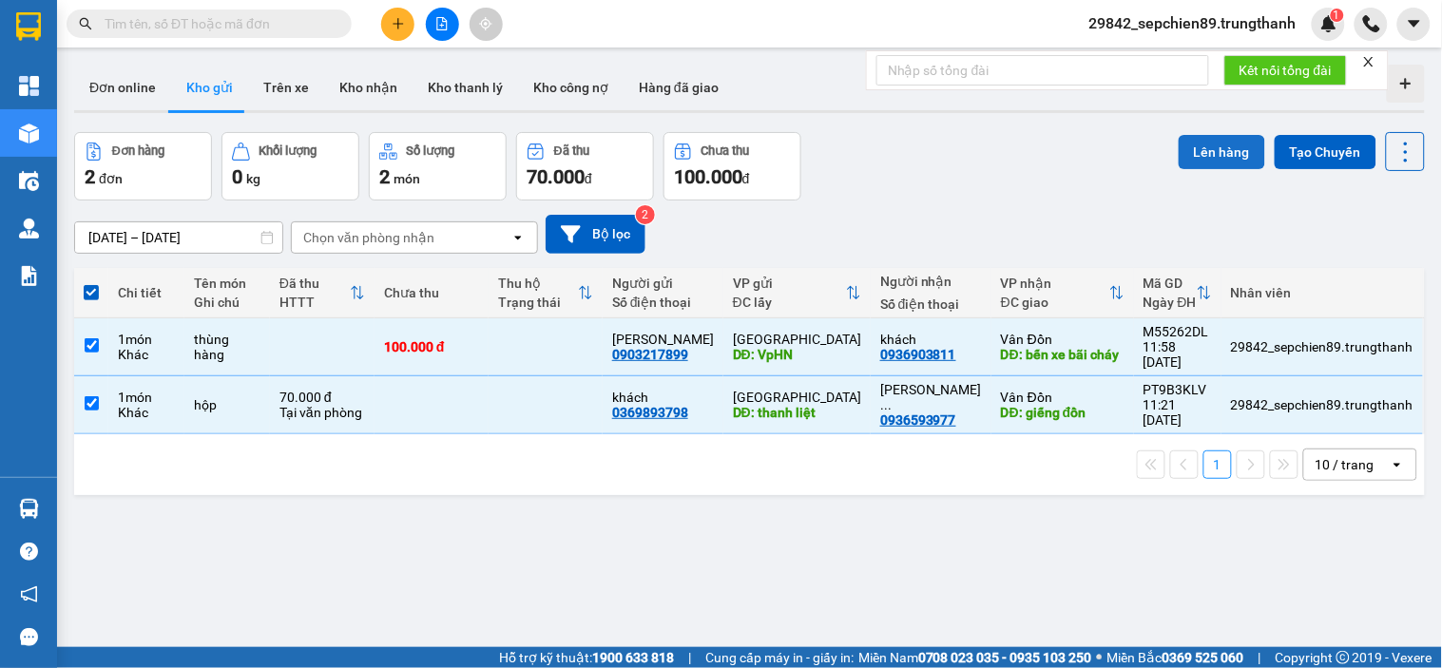
click at [1187, 156] on button "Lên hàng" at bounding box center [1222, 152] width 87 height 34
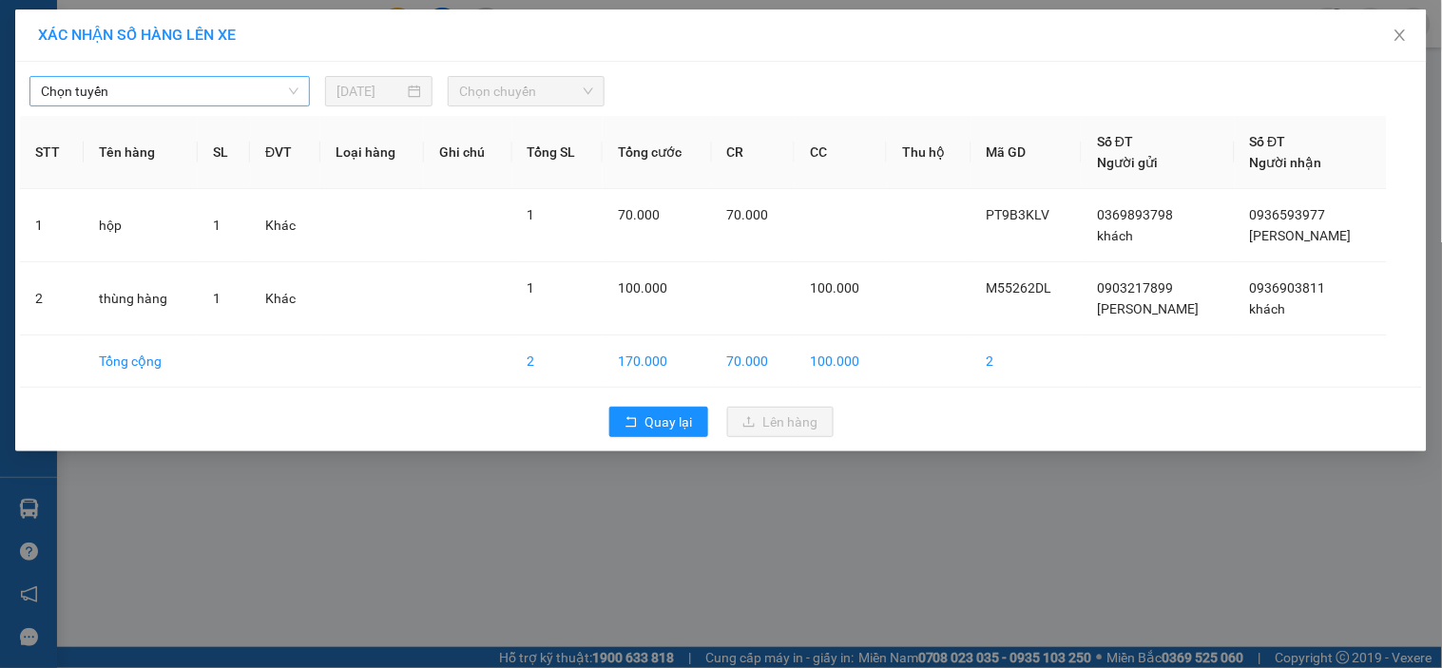
click at [190, 89] on span "Chọn tuyến" at bounding box center [170, 91] width 258 height 29
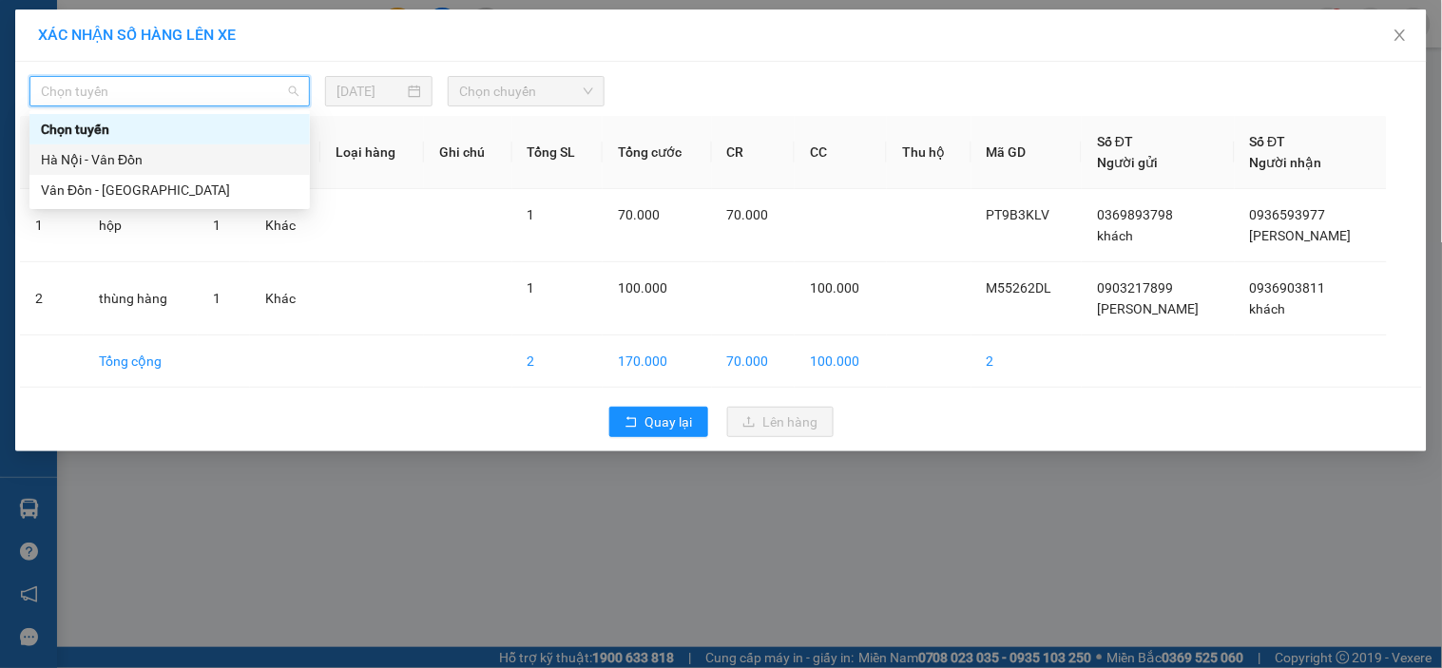
click at [114, 162] on div "Hà Nội - Vân Đồn" at bounding box center [170, 159] width 258 height 21
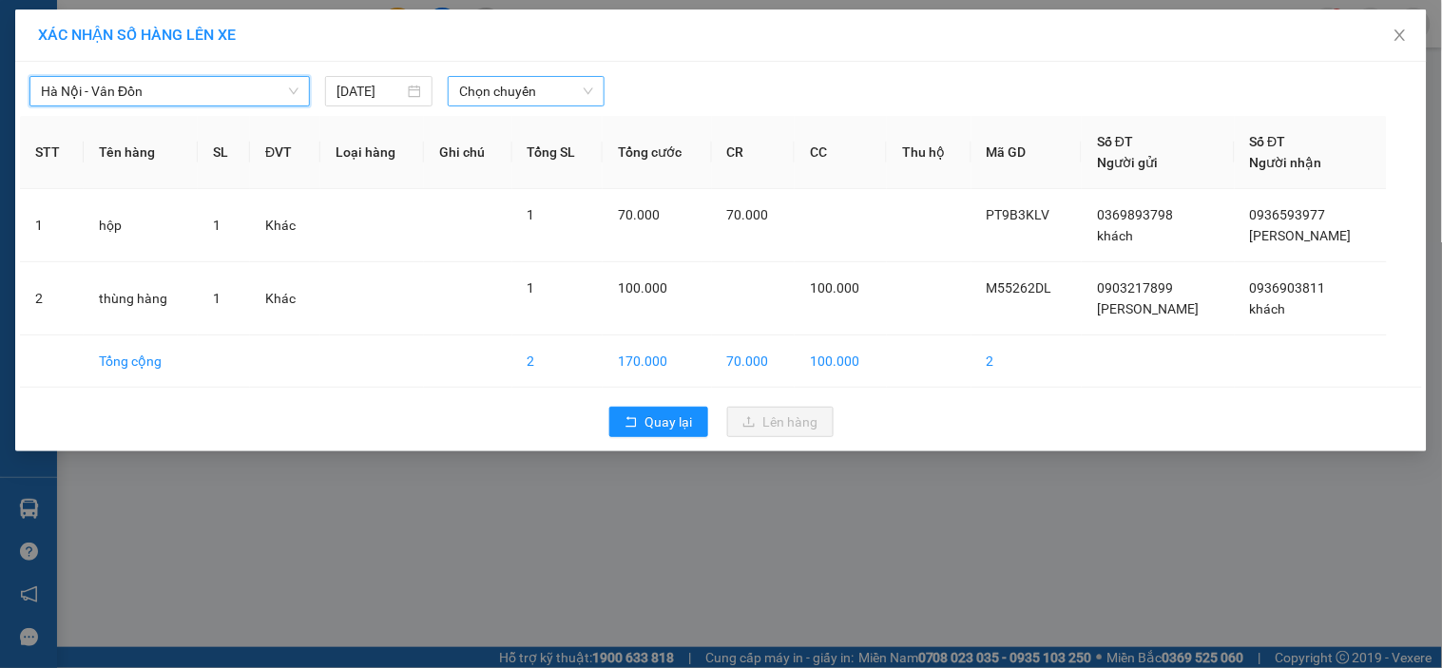
click at [504, 84] on span "Chọn chuyến" at bounding box center [526, 91] width 134 height 29
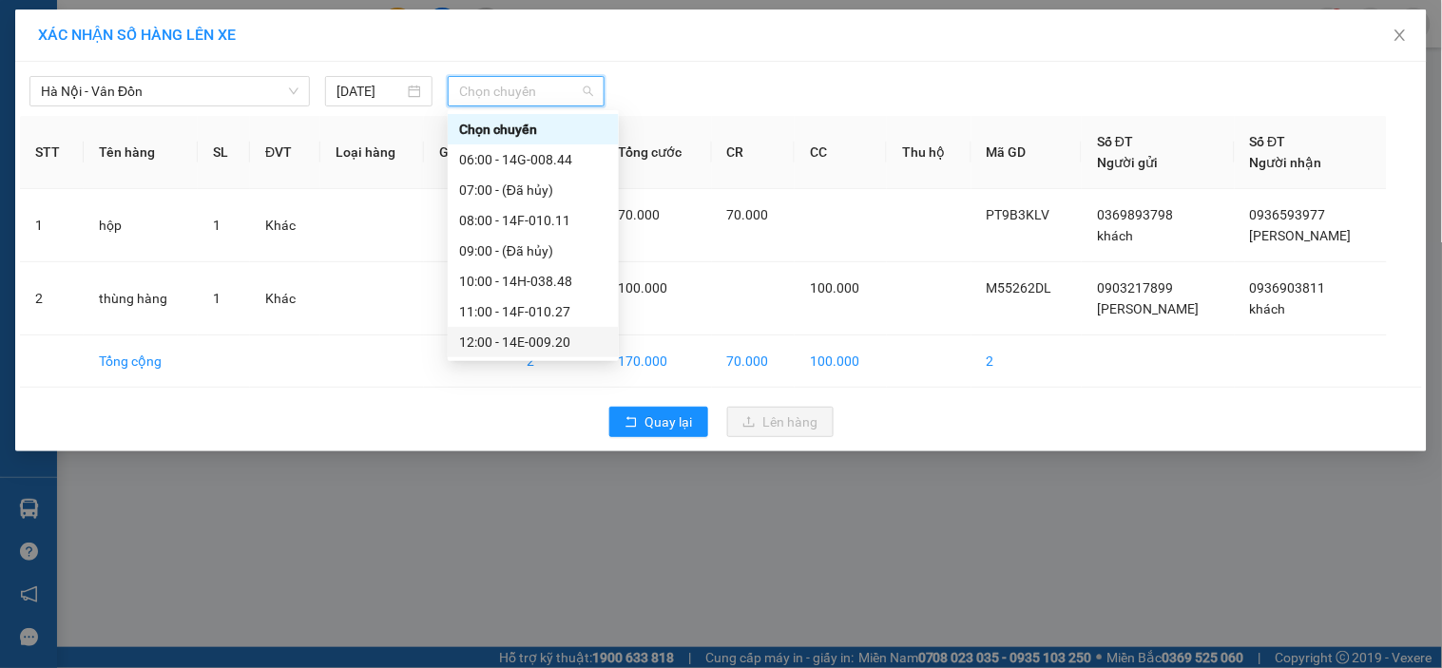
click at [527, 338] on div "12:00 - 14E-009.20" at bounding box center [533, 342] width 148 height 21
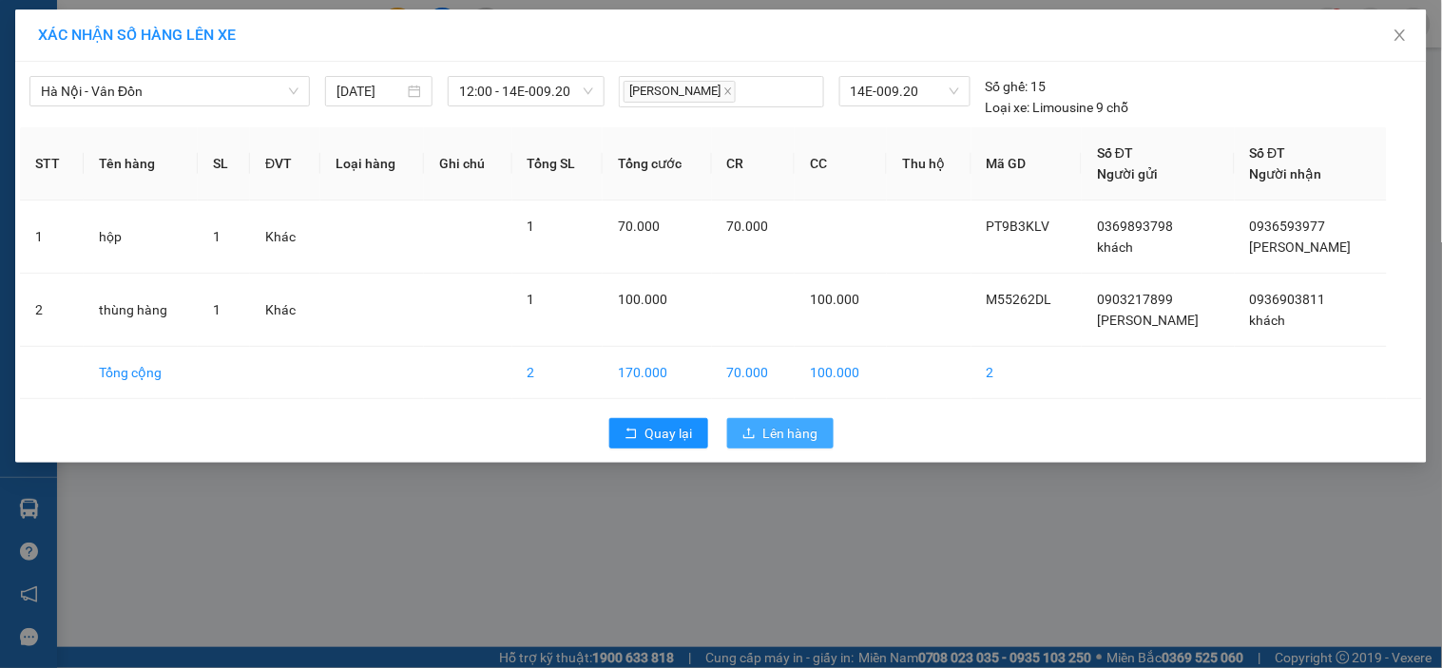
click at [793, 429] on span "Lên hàng" at bounding box center [791, 433] width 55 height 21
